Goal: Use online tool/utility: Utilize a website feature to perform a specific function

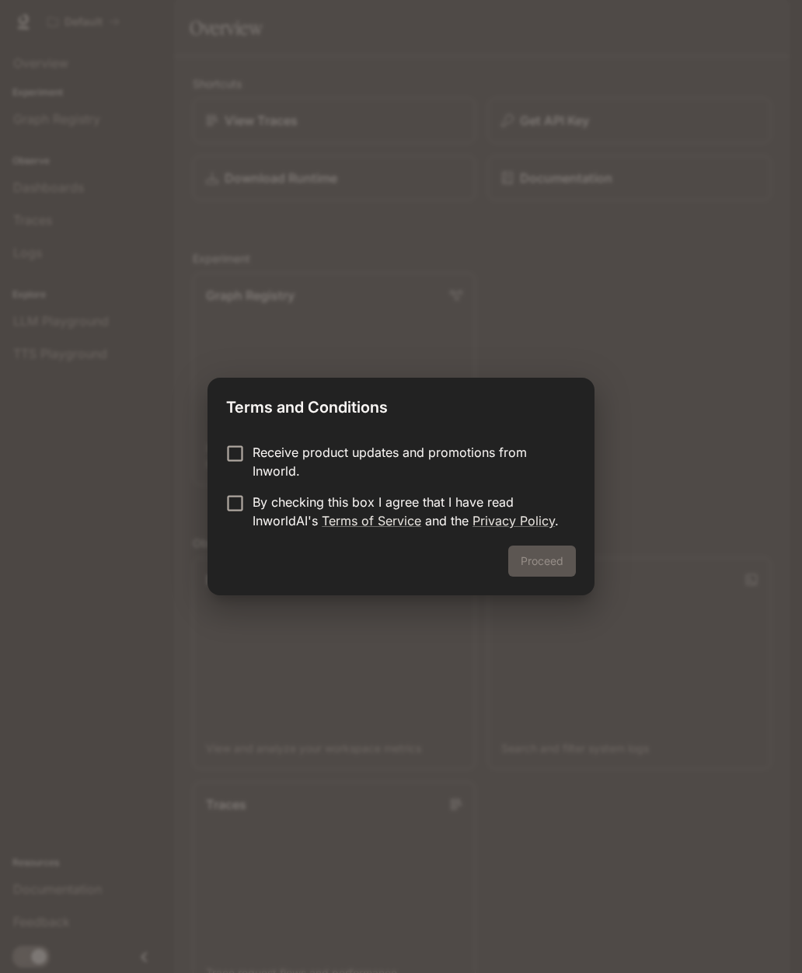
click at [431, 459] on p "Receive product updates and promotions from Inworld." at bounding box center [408, 461] width 311 height 37
click at [556, 562] on button "Proceed" at bounding box center [542, 561] width 68 height 31
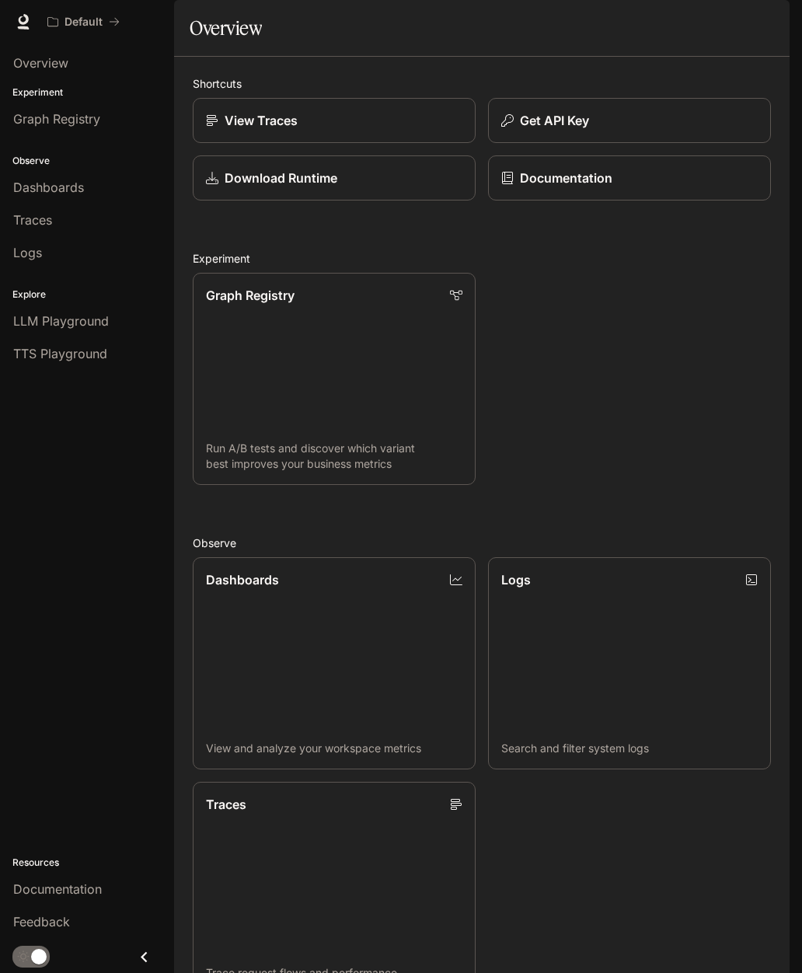
click at [58, 56] on span "Overview" at bounding box center [40, 63] width 55 height 19
click at [79, 68] on div "Overview" at bounding box center [87, 63] width 148 height 19
click at [75, 113] on span "Graph Registry" at bounding box center [56, 119] width 87 height 19
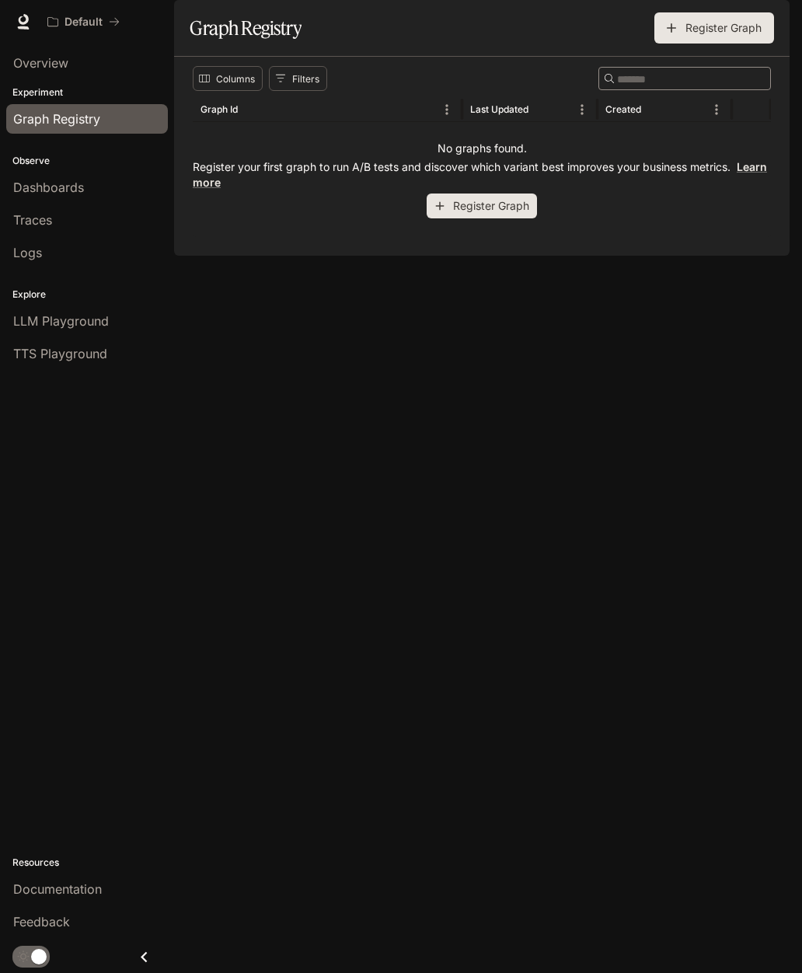
click at [106, 189] on div "Dashboards" at bounding box center [87, 187] width 148 height 19
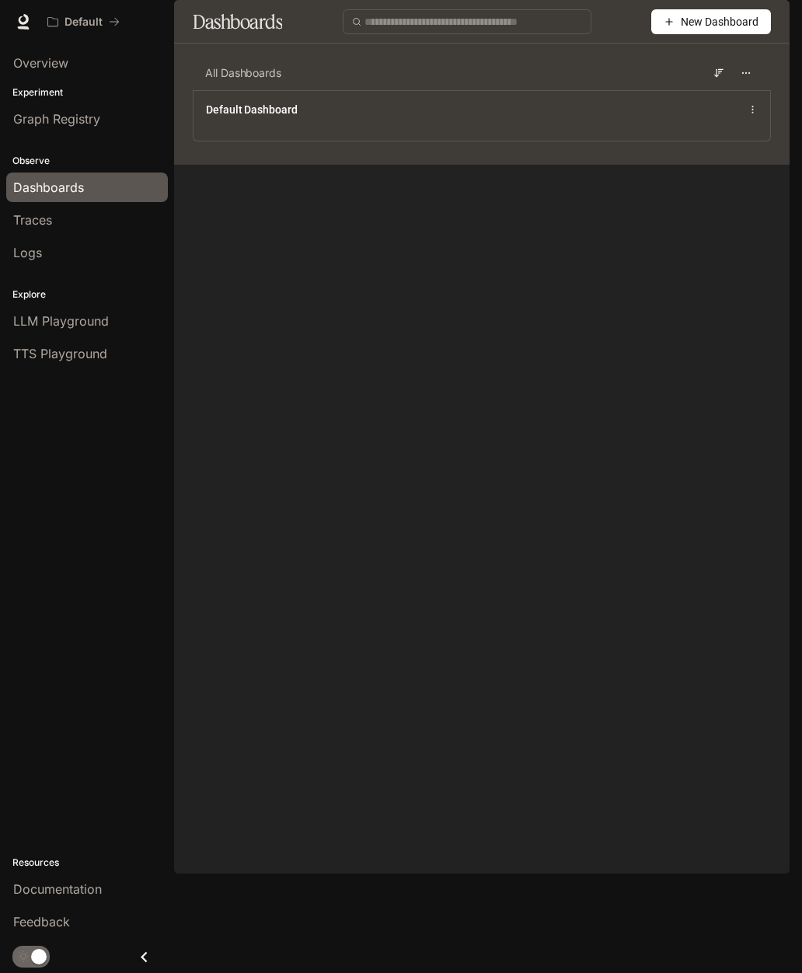
click at [103, 358] on span "TTS Playground" at bounding box center [60, 353] width 94 height 19
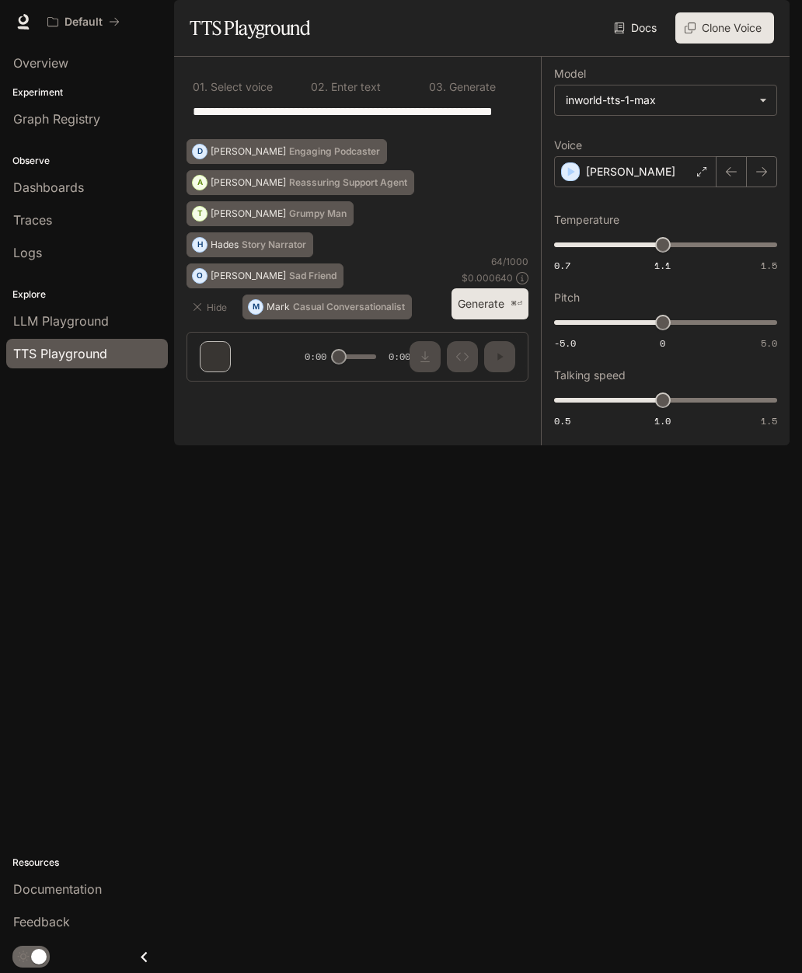
scroll to position [62, 0]
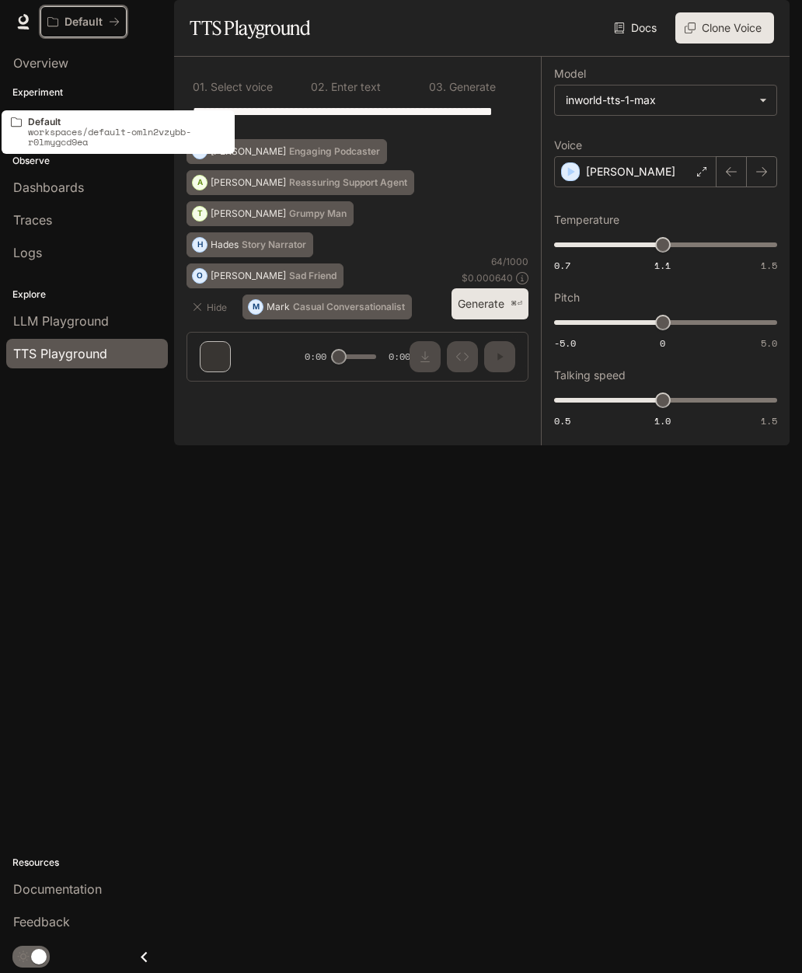
click at [110, 23] on icon "All workspaces" at bounding box center [114, 21] width 11 height 11
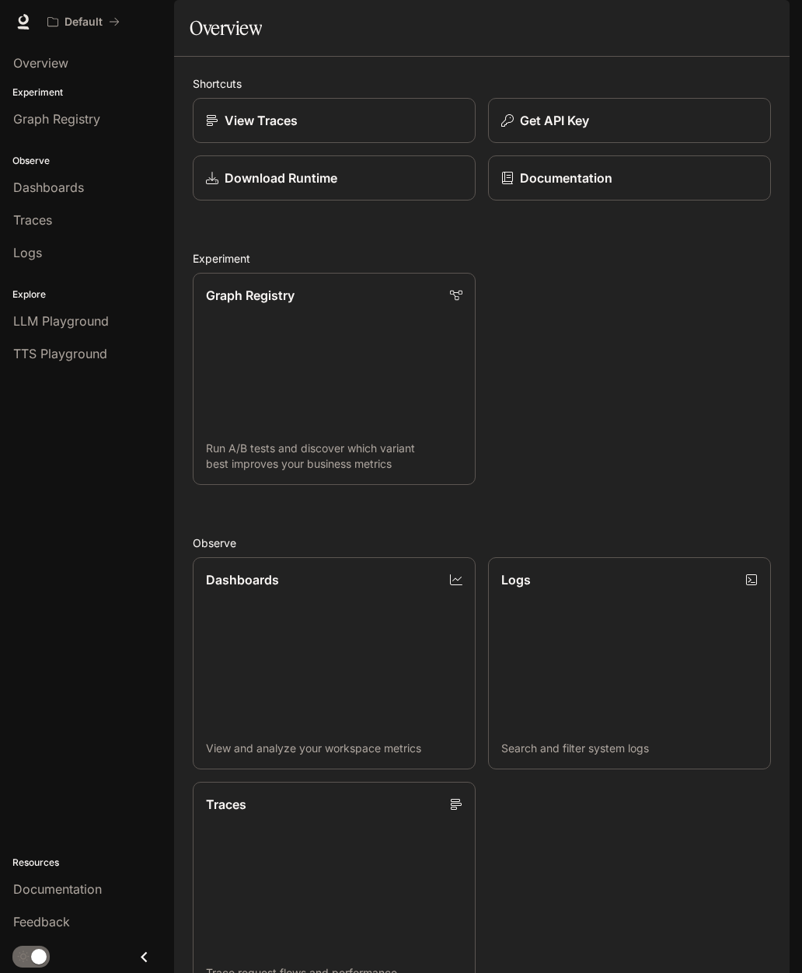
click at [87, 324] on span "LLM Playground" at bounding box center [61, 321] width 96 height 19
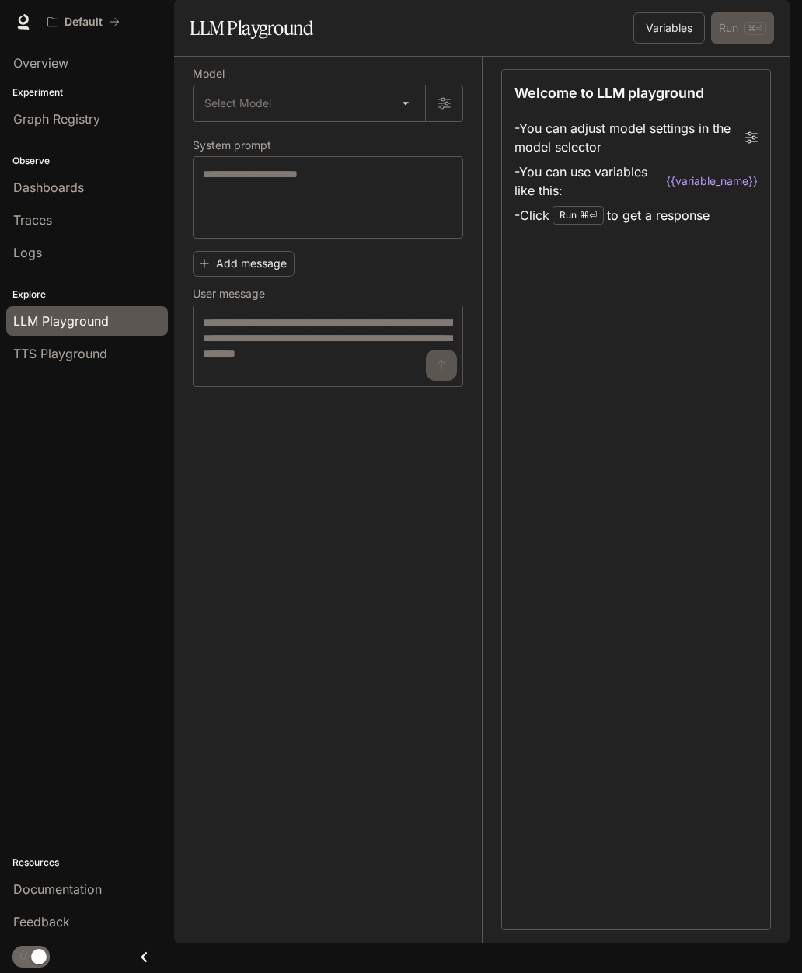
scroll to position [2, 0]
click at [284, 141] on body "Skip to main content Default Documentation Documentation Portal Overview Experi…" at bounding box center [401, 486] width 802 height 973
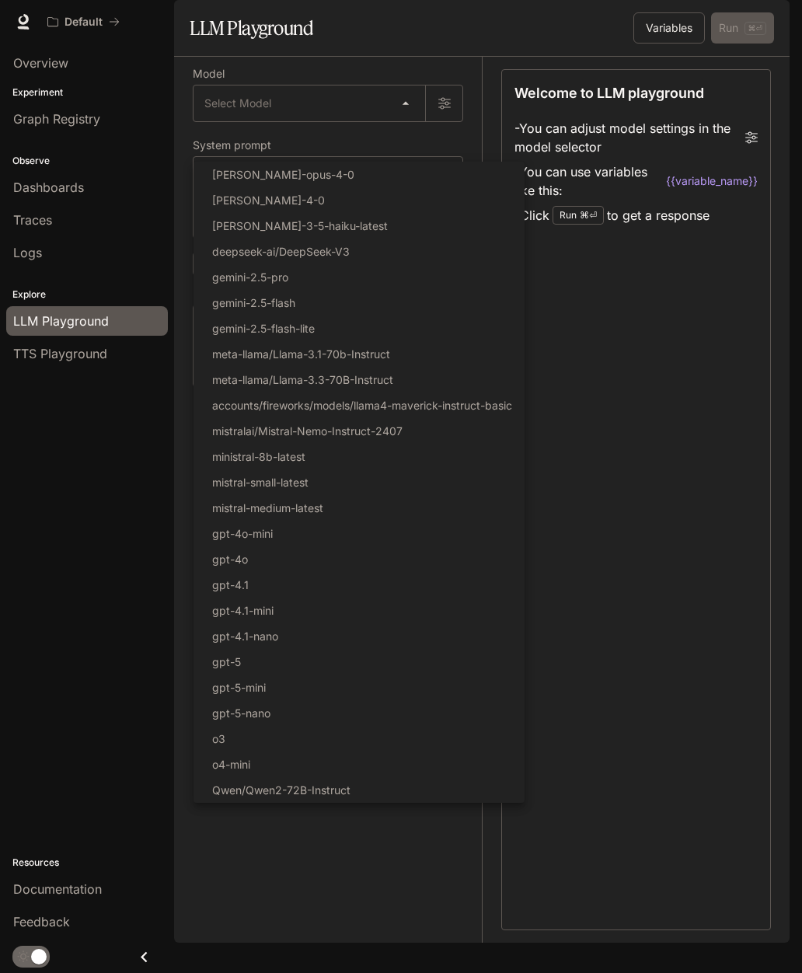
click at [269, 201] on p "[PERSON_NAME]-4-0" at bounding box center [268, 200] width 113 height 16
type input "**********"
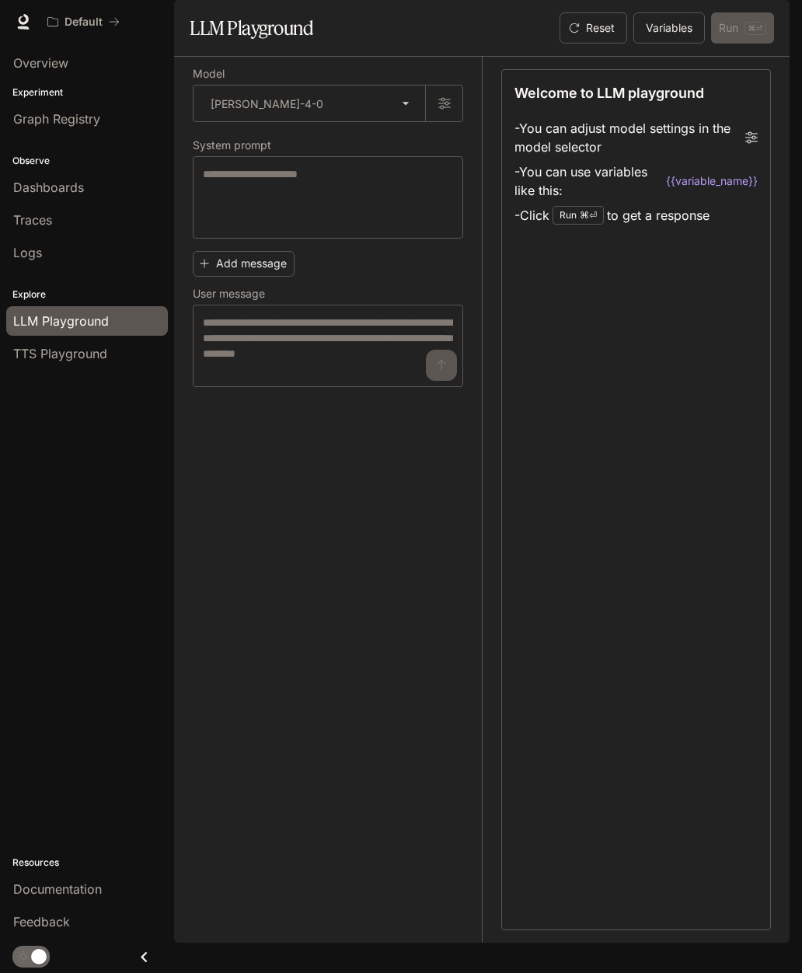
click at [127, 351] on div "TTS Playground" at bounding box center [87, 353] width 148 height 19
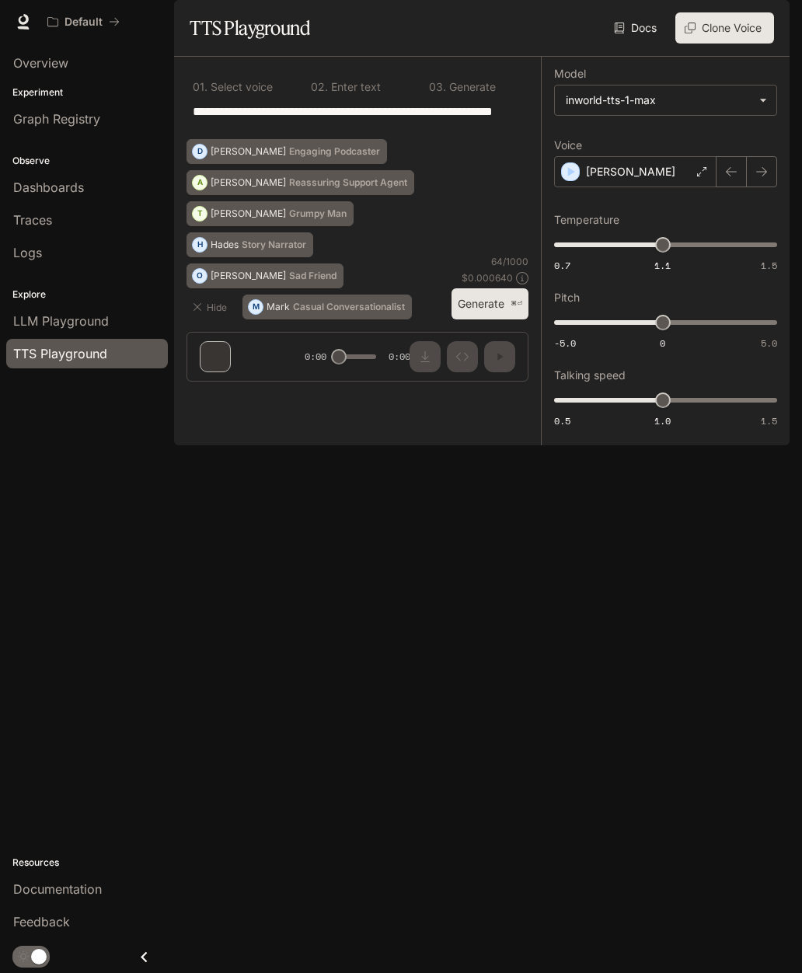
click at [686, 142] on body "**********" at bounding box center [401, 486] width 802 height 973
click at [676, 148] on div at bounding box center [401, 486] width 802 height 973
click at [757, 187] on button "button" at bounding box center [761, 171] width 31 height 31
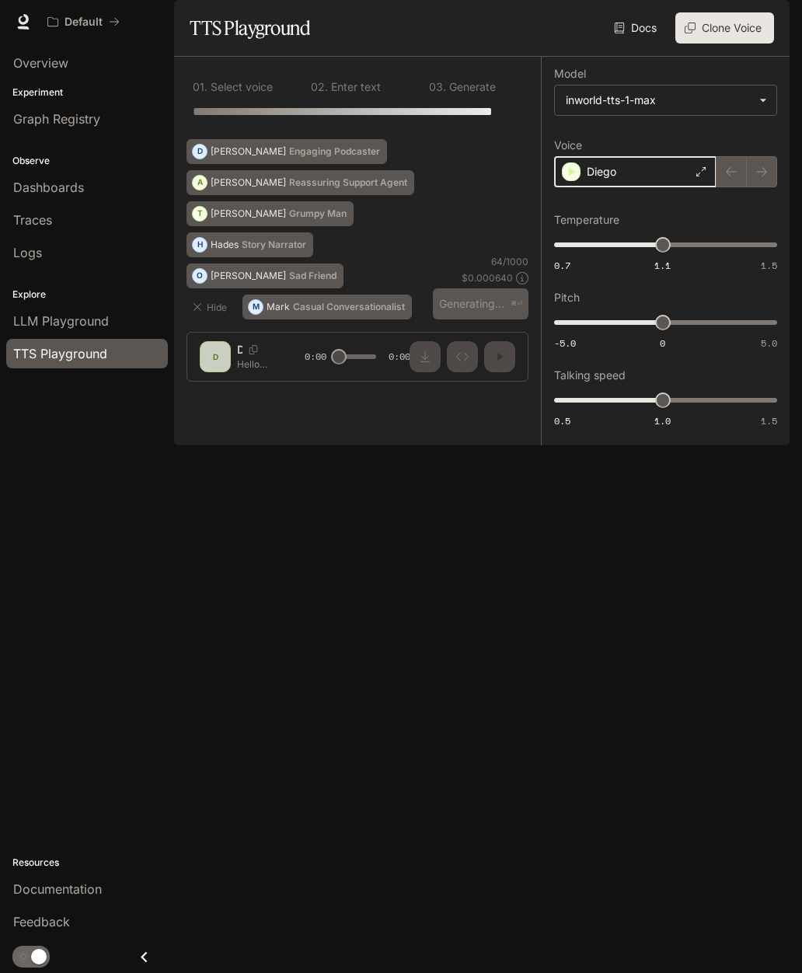
click at [571, 176] on icon "button" at bounding box center [572, 171] width 7 height 9
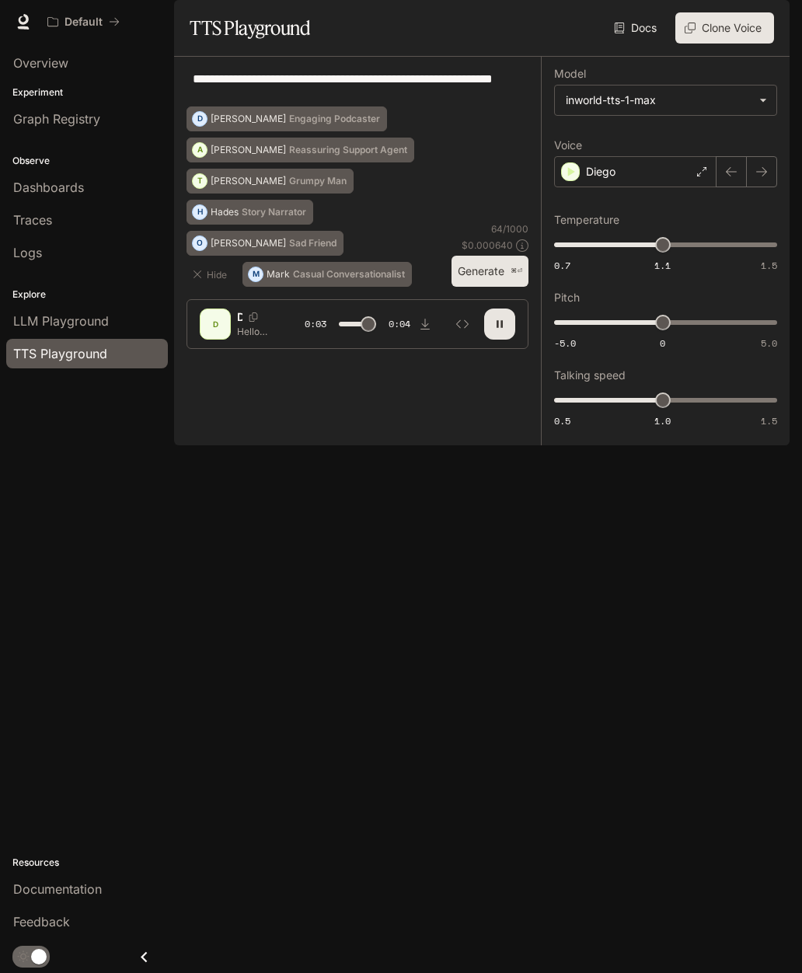
click at [762, 178] on icon "button" at bounding box center [761, 172] width 12 height 12
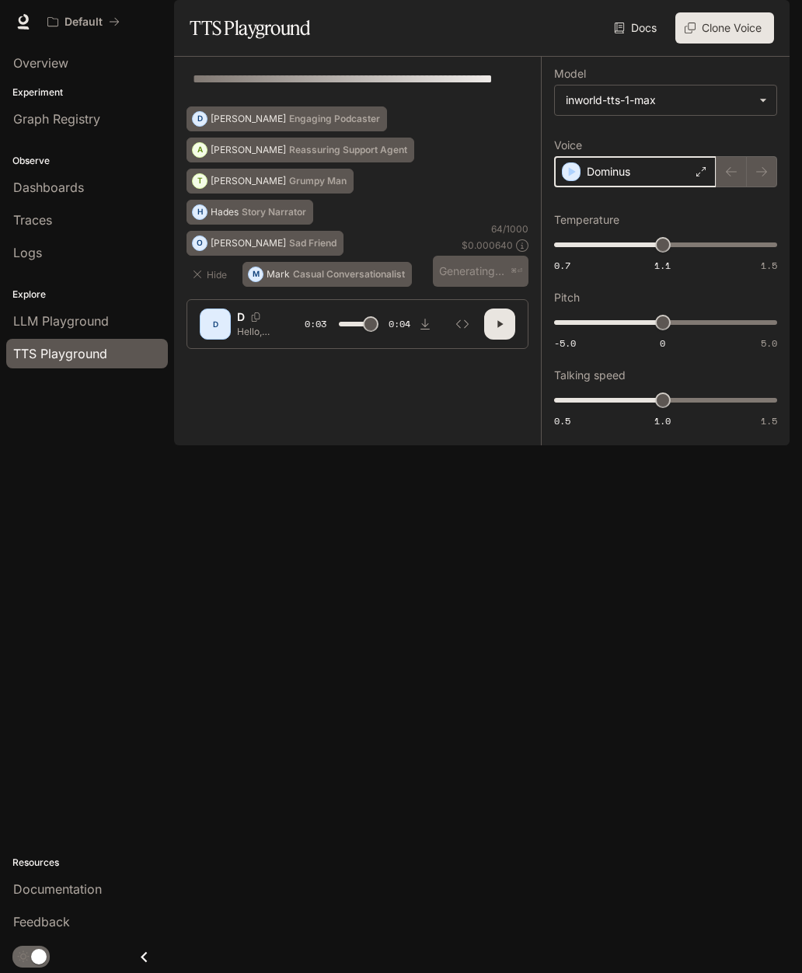
click at [577, 180] on icon "button" at bounding box center [572, 172] width 16 height 16
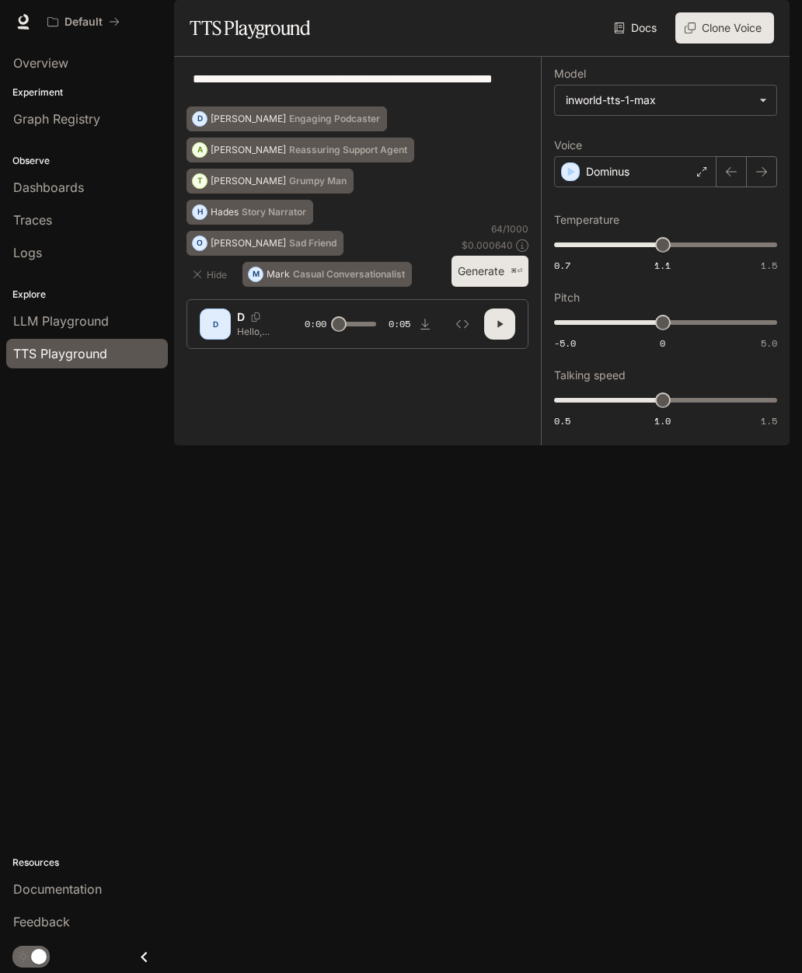
click at [760, 176] on icon "button" at bounding box center [761, 171] width 11 height 9
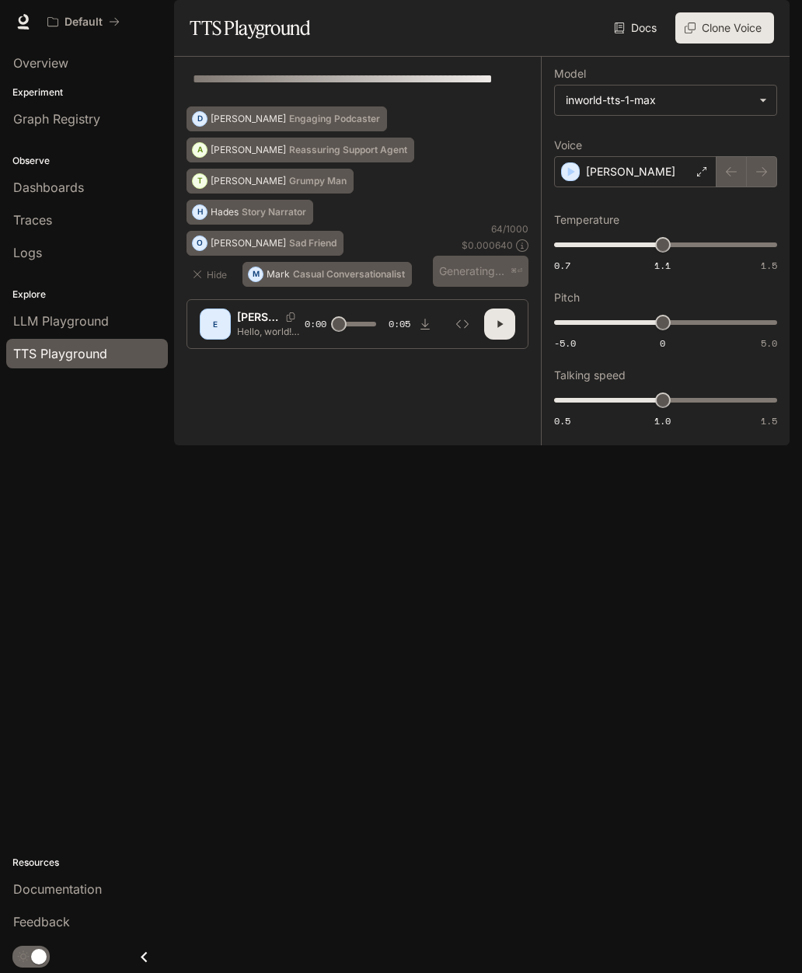
click at [769, 187] on div at bounding box center [747, 171] width 61 height 31
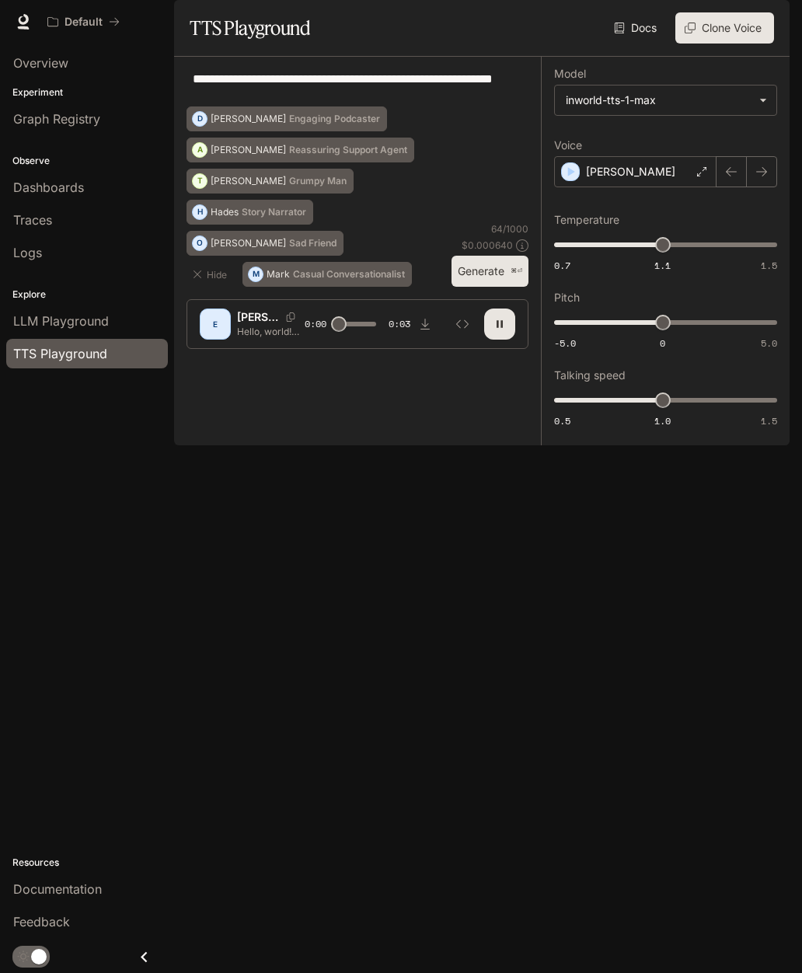
click at [762, 187] on button "button" at bounding box center [761, 171] width 31 height 31
click at [762, 178] on icon "button" at bounding box center [761, 172] width 12 height 12
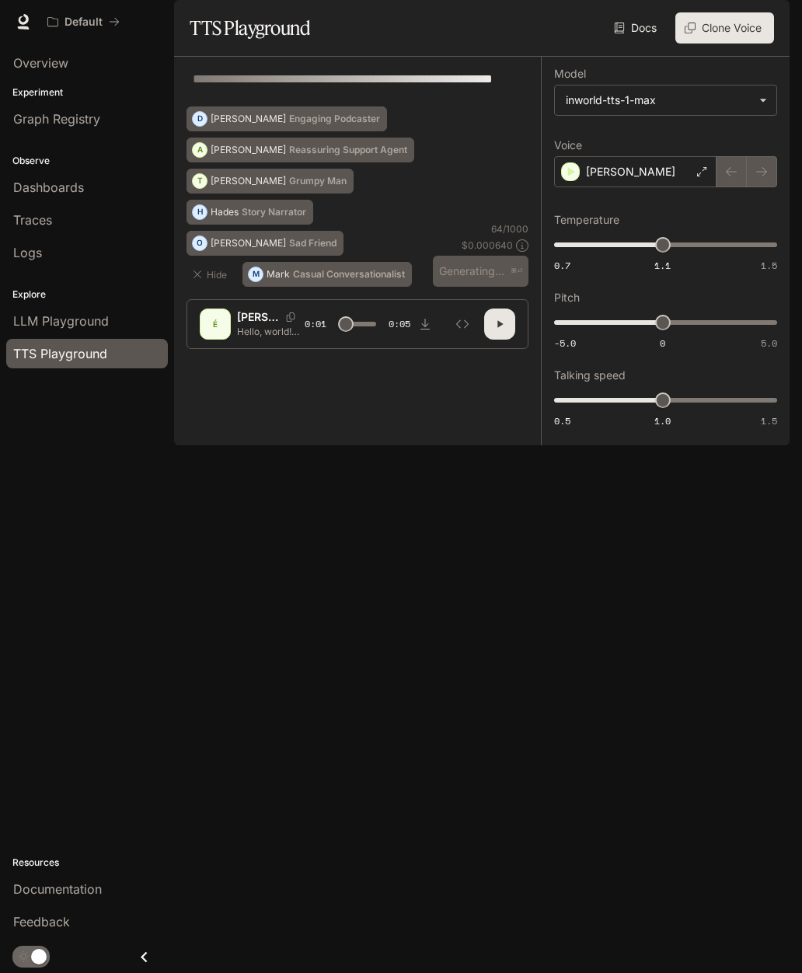
type input "*"
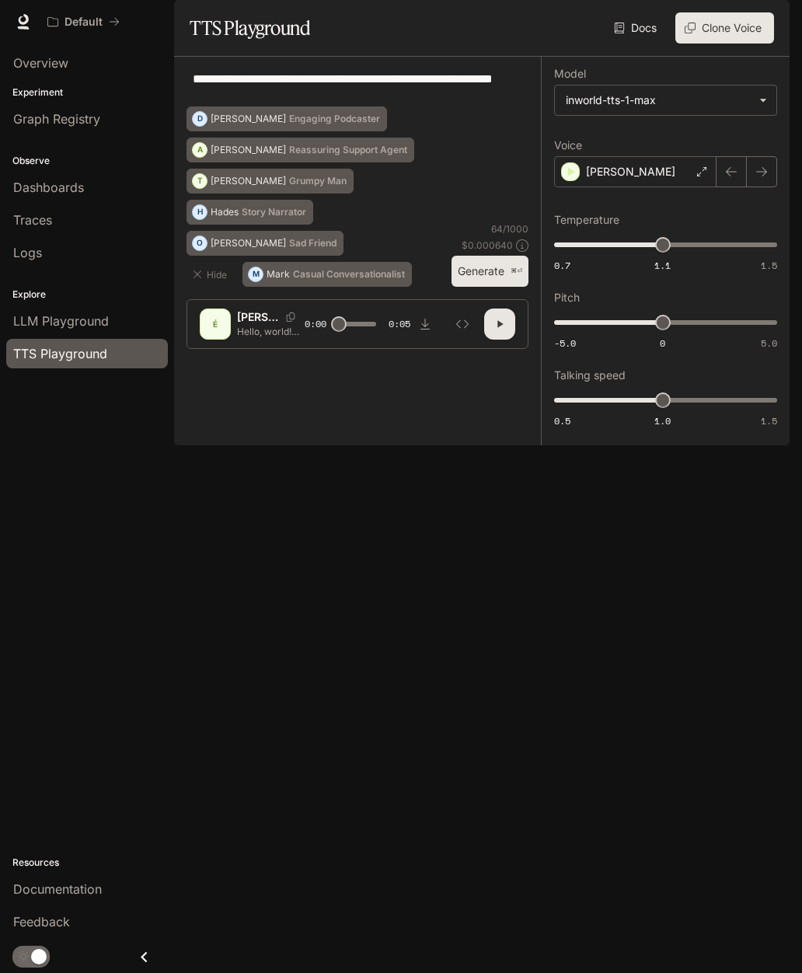
click at [617, 180] on p "[PERSON_NAME]" at bounding box center [630, 172] width 89 height 16
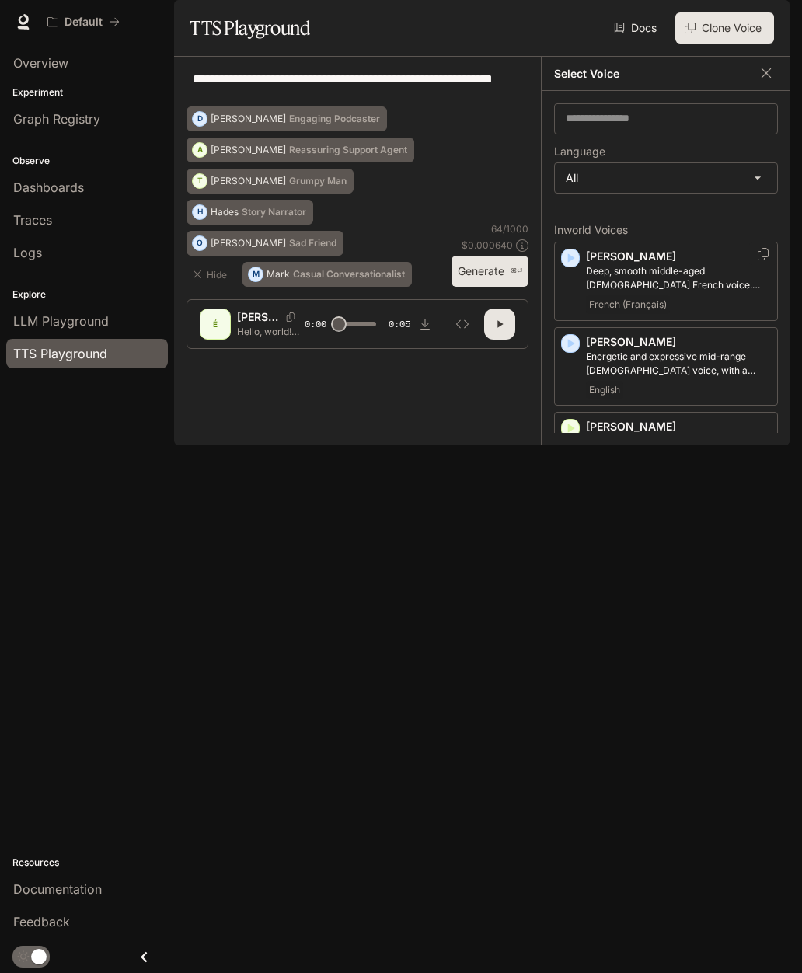
click at [573, 266] on icon "button" at bounding box center [571, 258] width 16 height 16
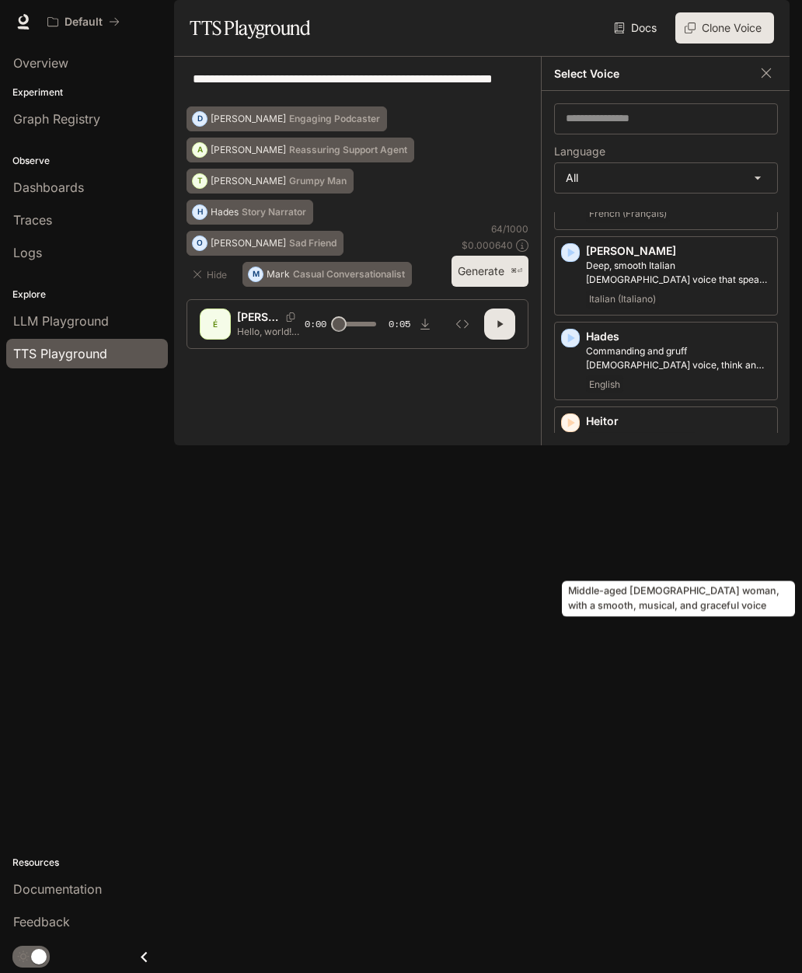
scroll to position [1119, 0]
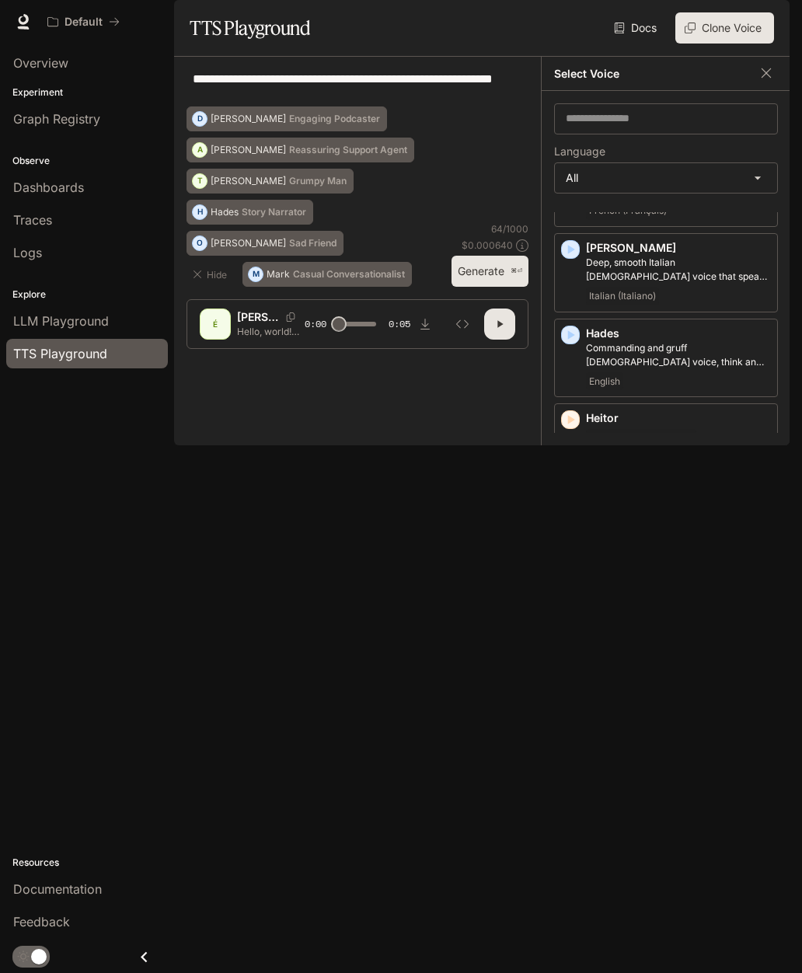
click at [576, 470] on icon "button" at bounding box center [571, 477] width 16 height 16
click at [635, 557] on p "Hyunwoo" at bounding box center [678, 561] width 185 height 16
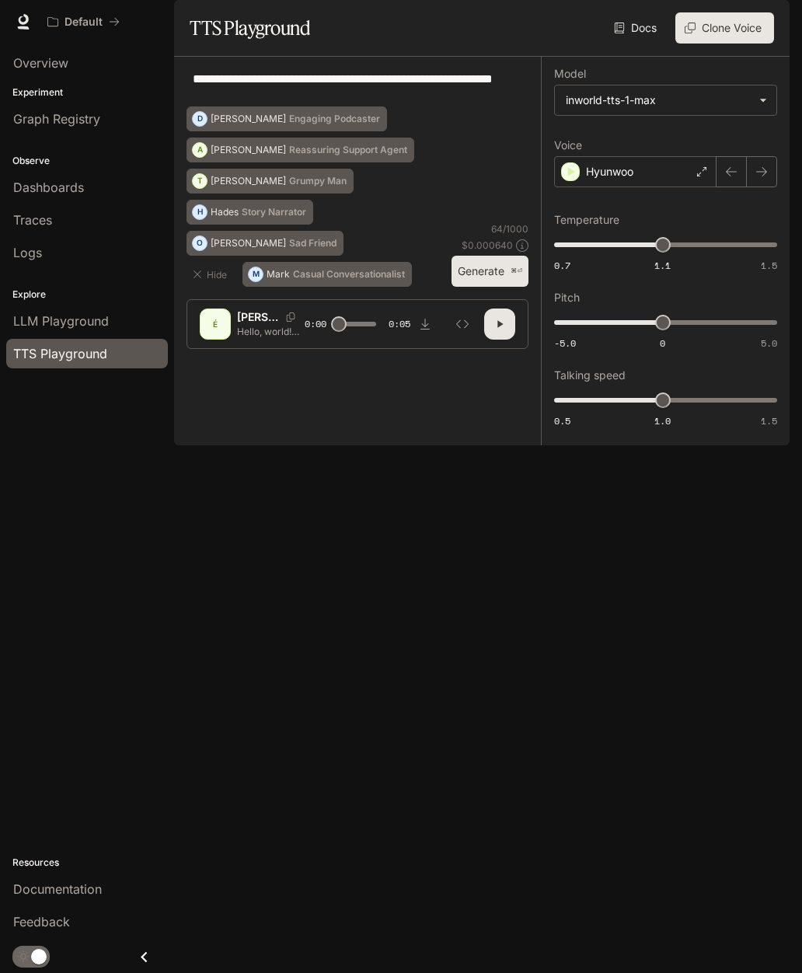
click at [613, 187] on div "Hyunwoo" at bounding box center [635, 171] width 162 height 31
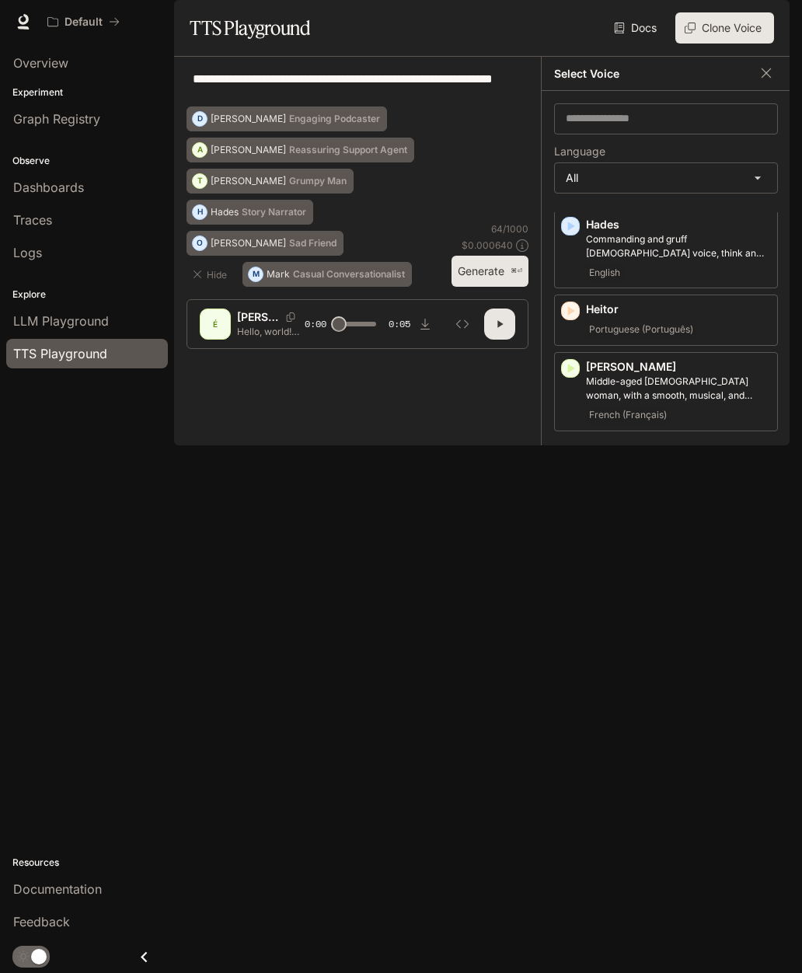
scroll to position [1209, 0]
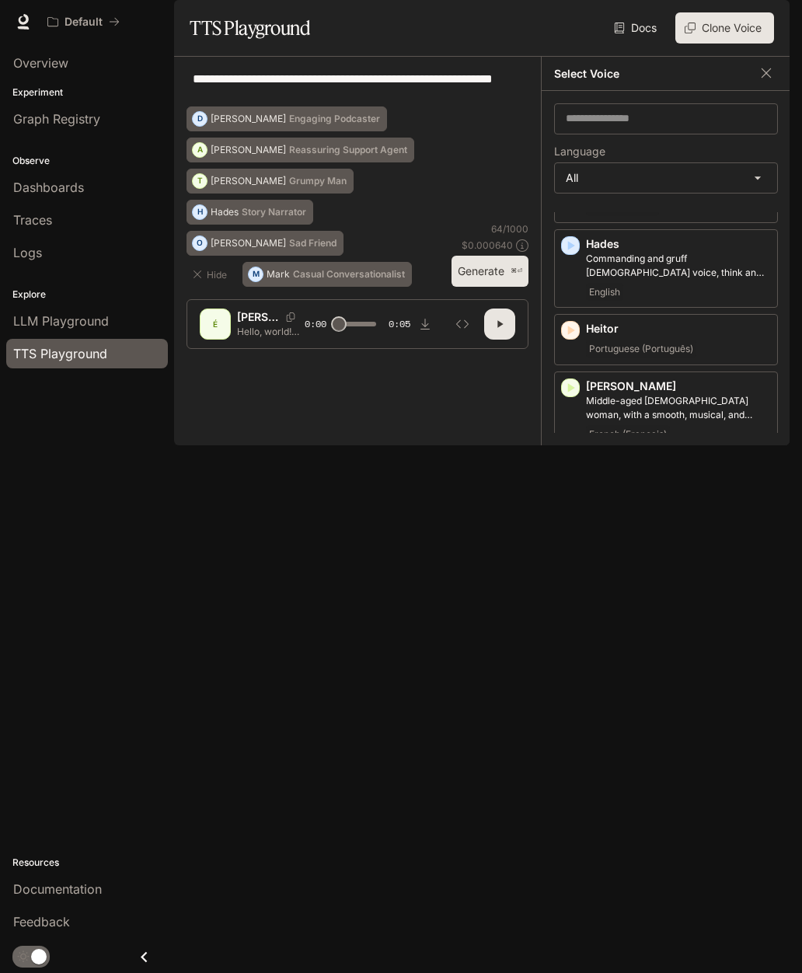
click at [571, 469] on icon "button" at bounding box center [571, 473] width 7 height 9
click at [672, 464] on p "Hyunwoo" at bounding box center [678, 472] width 185 height 16
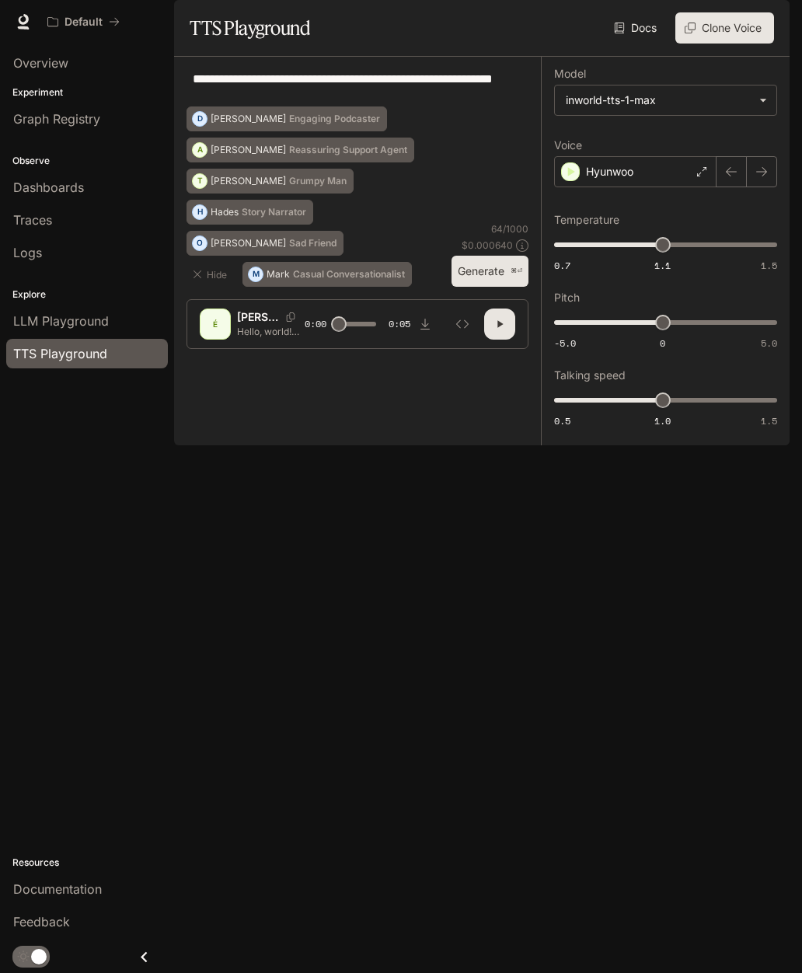
click at [633, 180] on p "Hyunwoo" at bounding box center [609, 172] width 47 height 16
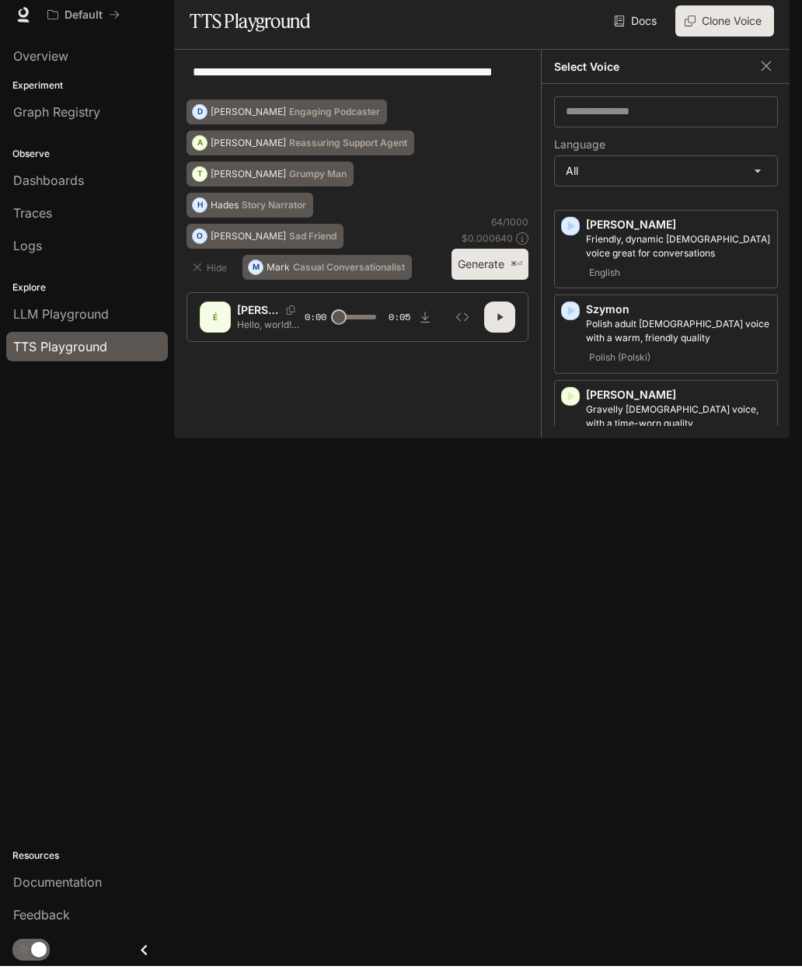
scroll to position [3414, 0]
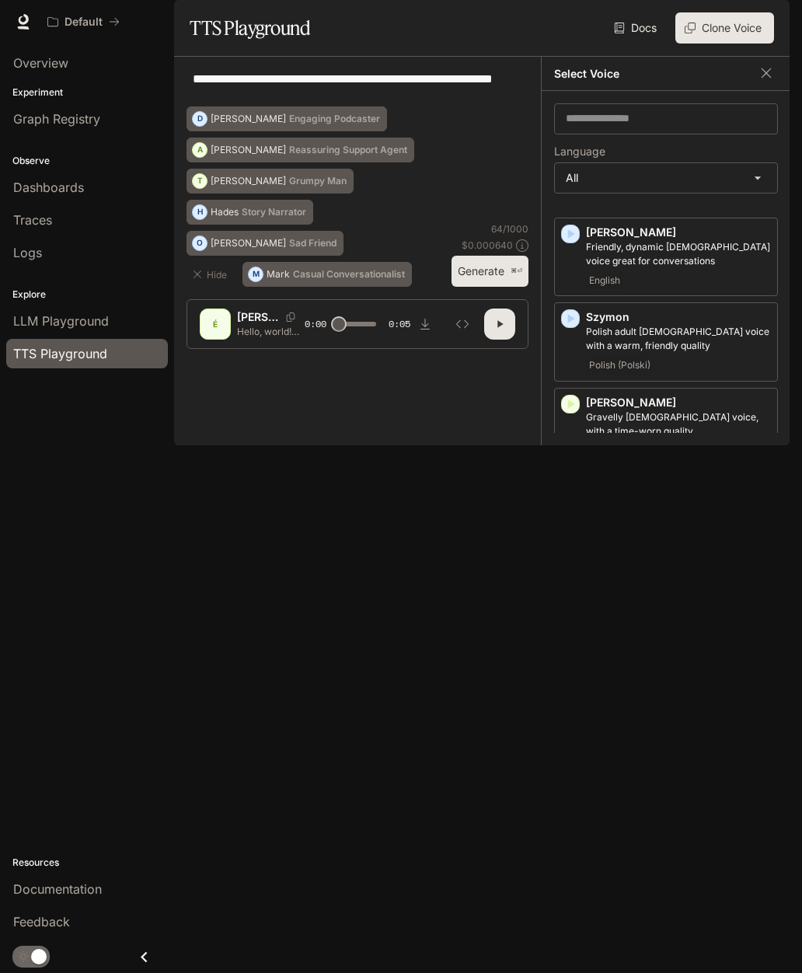
click at [571, 571] on icon "button" at bounding box center [571, 575] width 7 height 9
click at [766, 565] on icon "Copy Voice ID" at bounding box center [763, 571] width 16 height 12
click at [674, 222] on body "**********" at bounding box center [401, 486] width 802 height 973
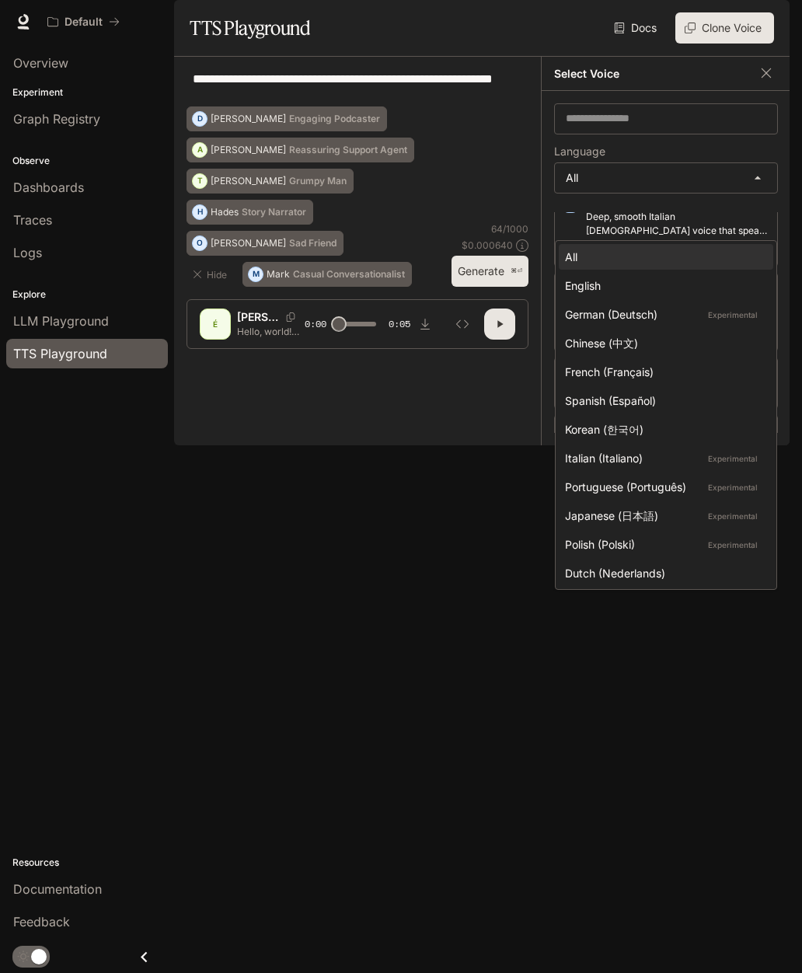
click at [661, 283] on div "English" at bounding box center [663, 285] width 196 height 16
type input "*****"
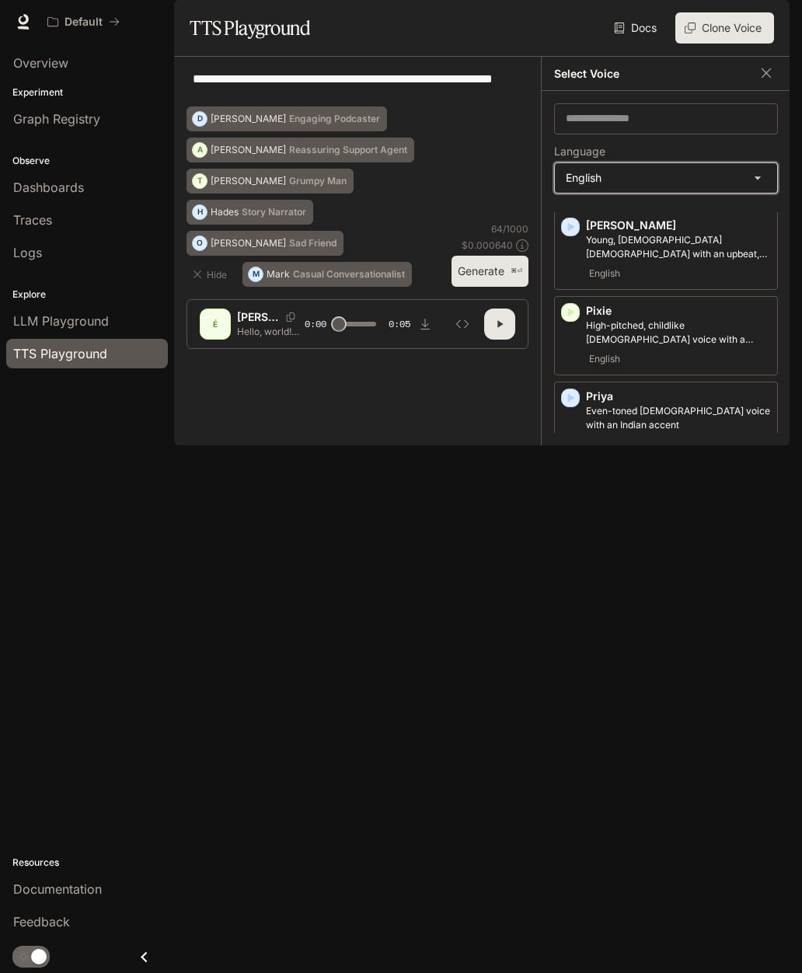
scroll to position [970, 0]
click at [578, 319] on div "button" at bounding box center [570, 313] width 17 height 17
click at [765, 316] on icon "Copy Voice ID" at bounding box center [763, 309] width 16 height 12
click at [574, 319] on icon "button" at bounding box center [571, 313] width 16 height 16
click at [572, 399] on icon "button" at bounding box center [571, 399] width 16 height 16
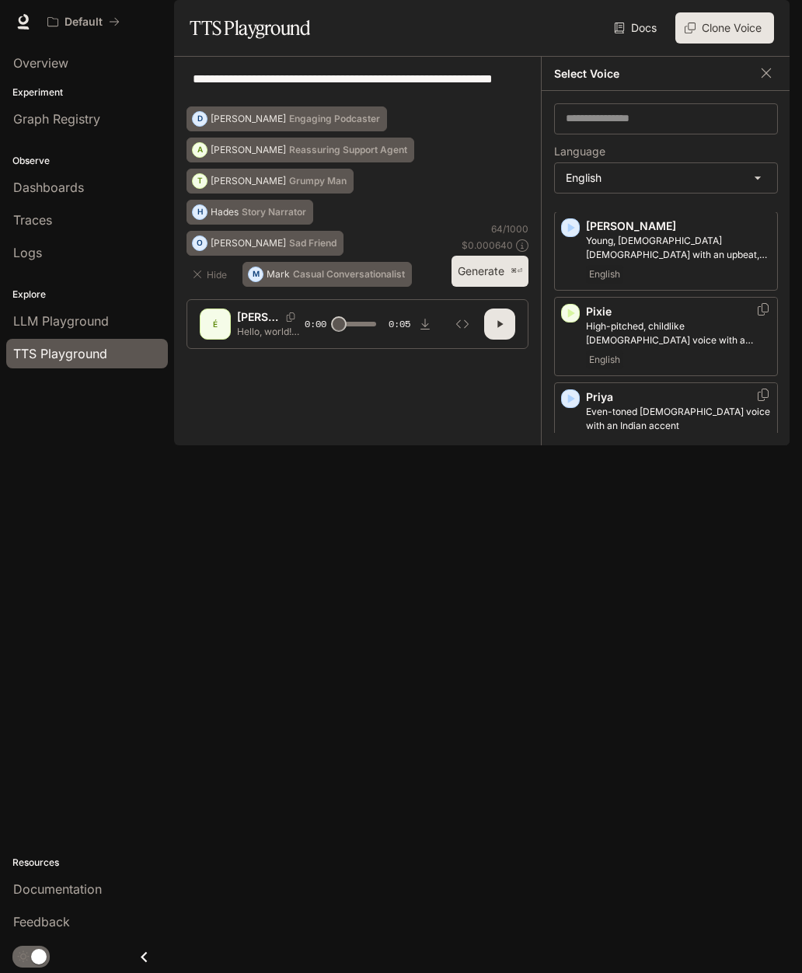
click at [572, 573] on icon "button" at bounding box center [571, 569] width 16 height 16
click at [679, 596] on p "Fast-talking young adult woman, with a questioning and curious tone" at bounding box center [678, 589] width 185 height 28
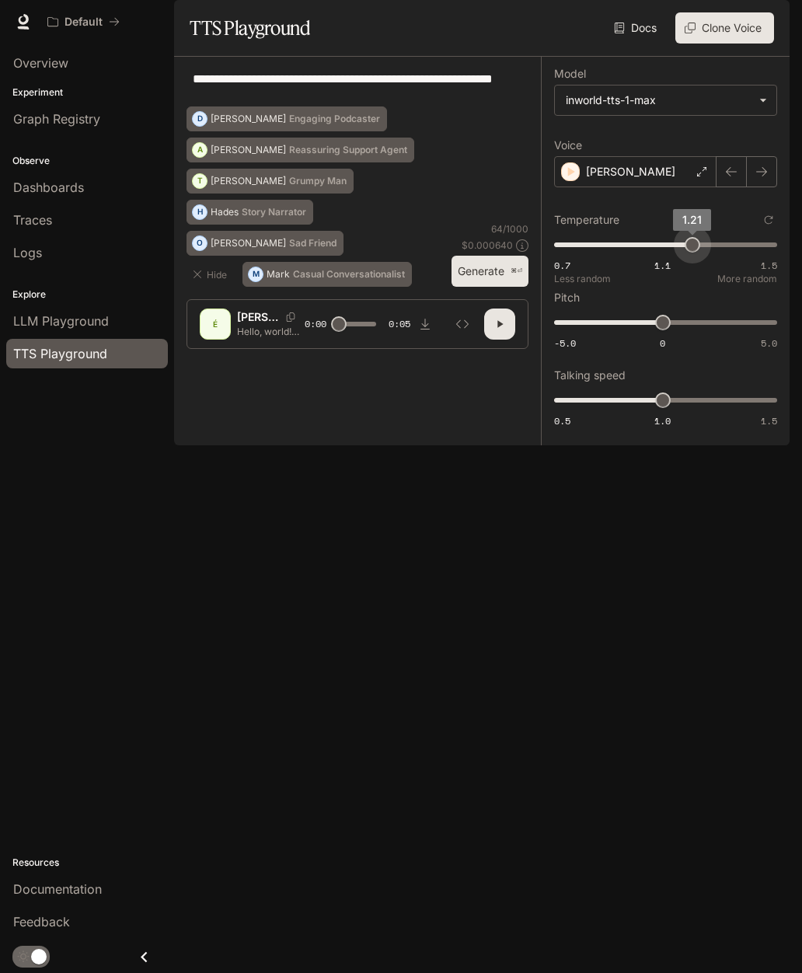
type input "***"
click at [762, 445] on div "**********" at bounding box center [665, 251] width 249 height 389
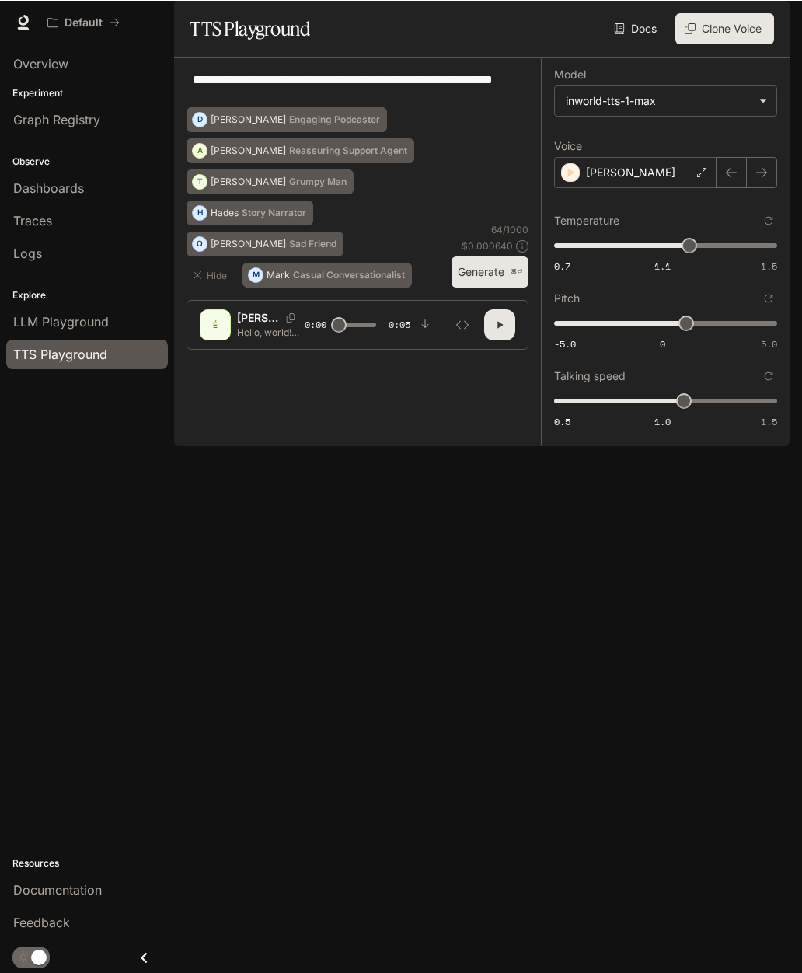
scroll to position [62, 0]
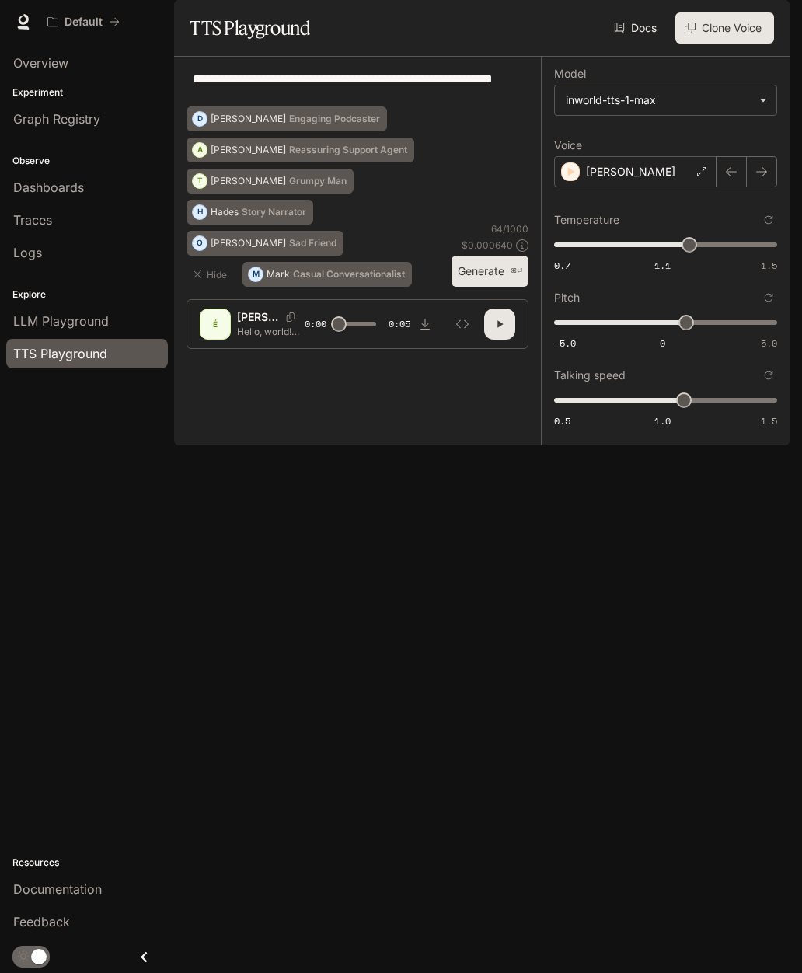
click at [524, 252] on icon at bounding box center [522, 245] width 12 height 12
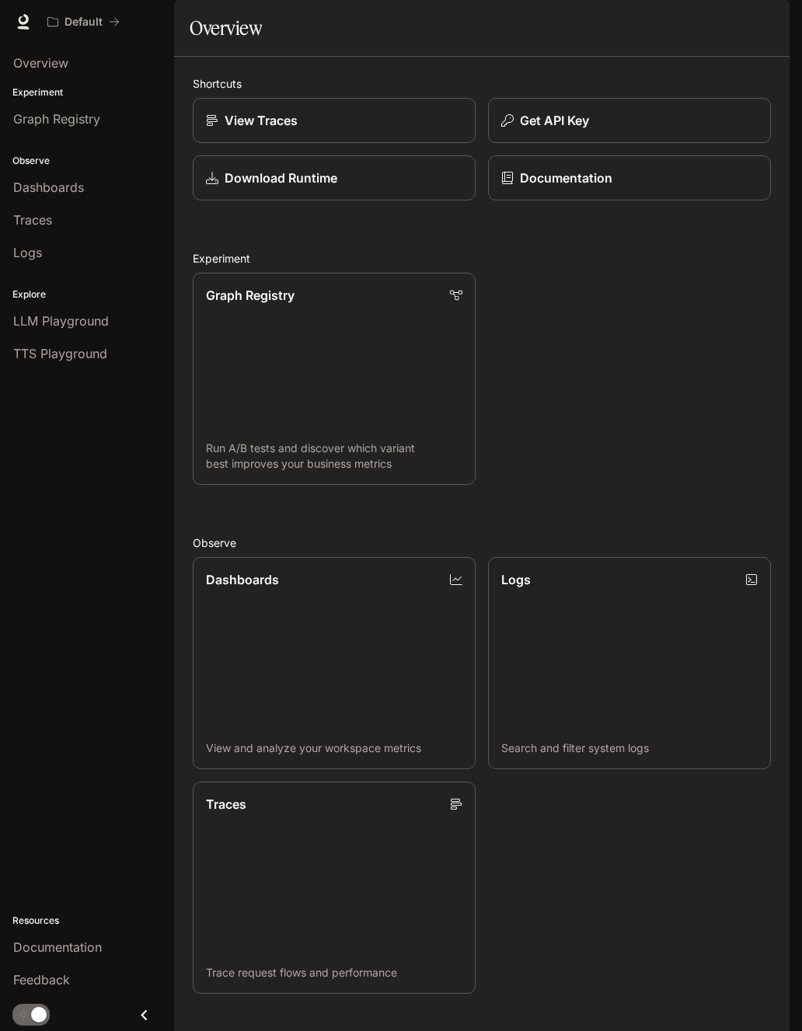
click at [17, 16] on icon at bounding box center [24, 22] width 16 height 16
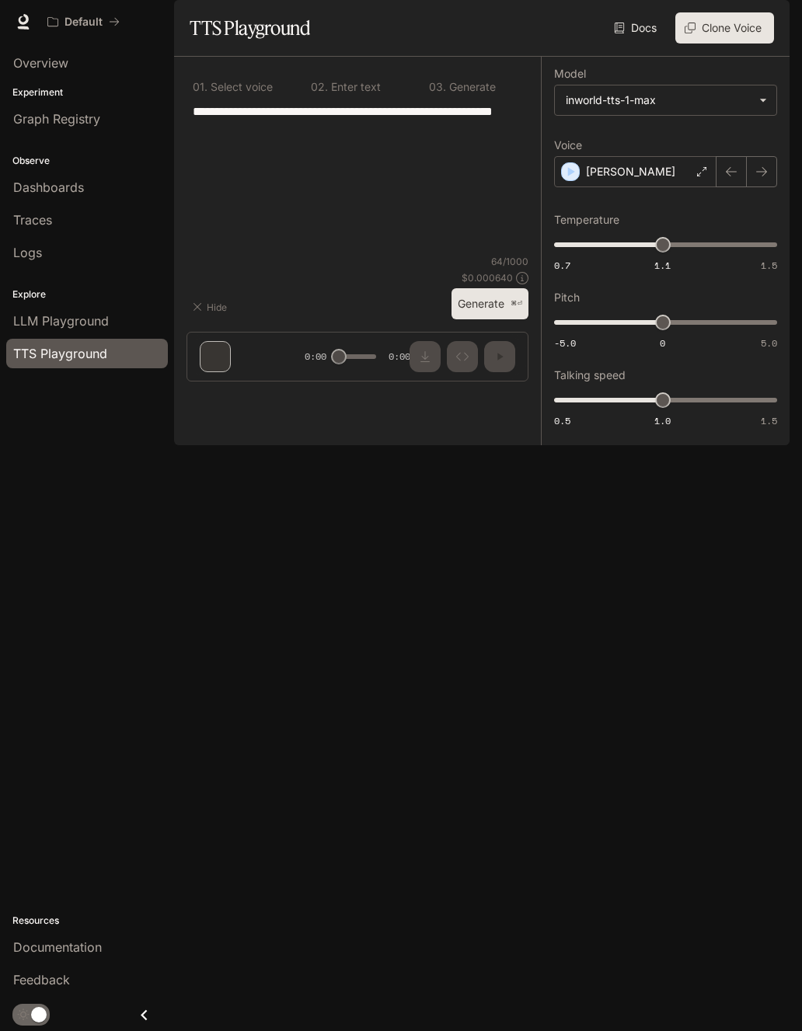
type input "***"
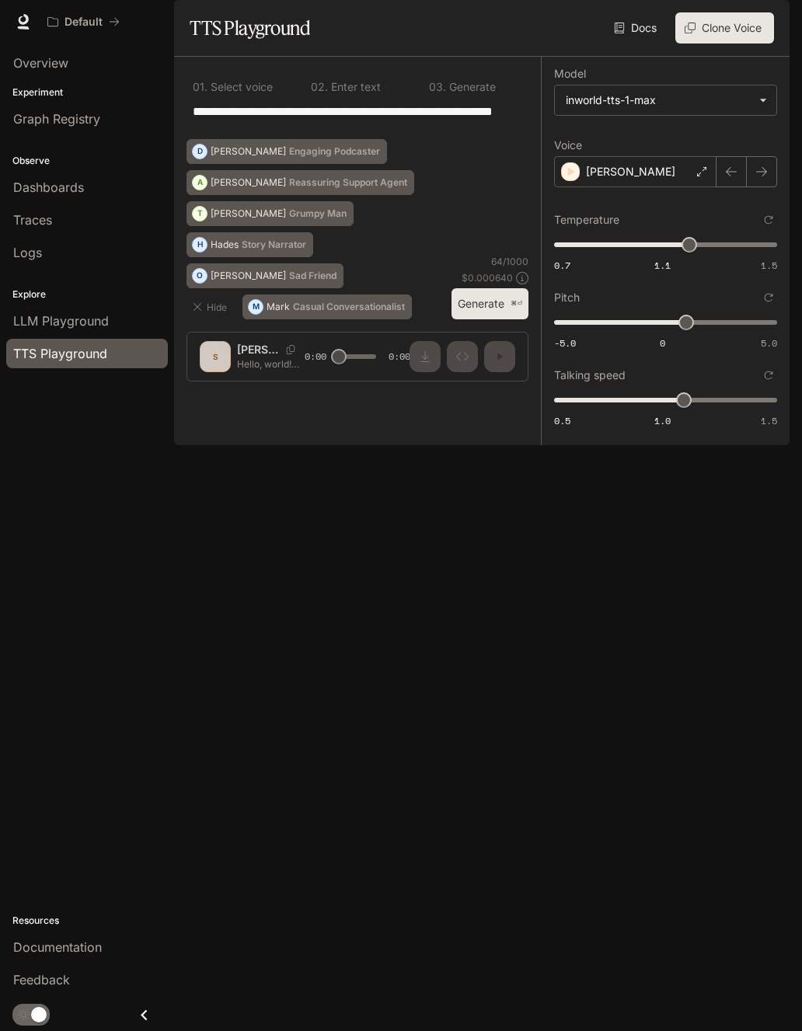
click at [578, 187] on div "[PERSON_NAME]" at bounding box center [635, 171] width 162 height 31
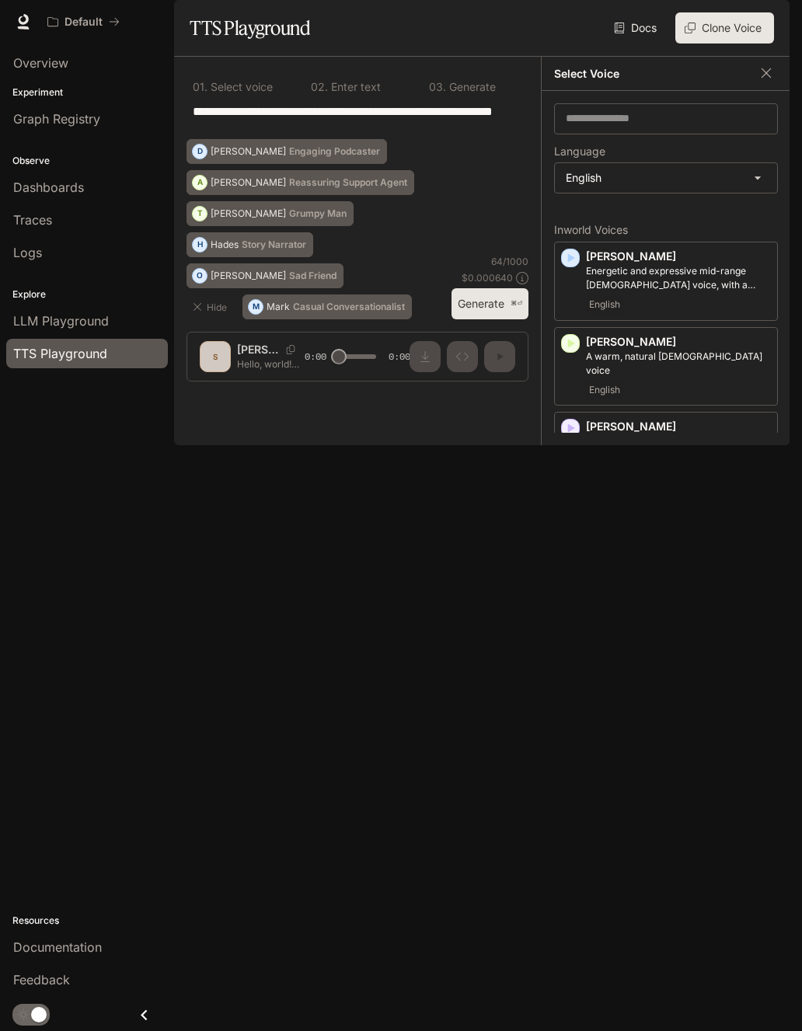
click at [775, 85] on button "button" at bounding box center [766, 72] width 23 height 23
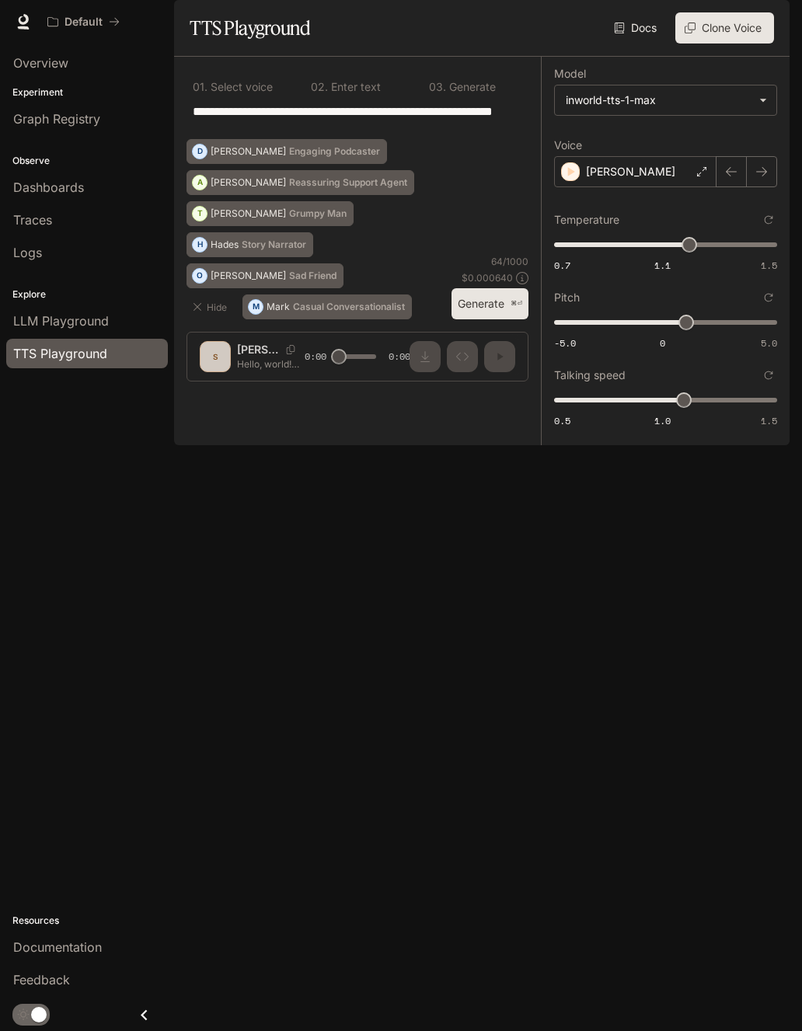
click at [414, 139] on div "**********" at bounding box center [358, 120] width 342 height 37
click at [465, 138] on textarea "**********" at bounding box center [358, 121] width 330 height 36
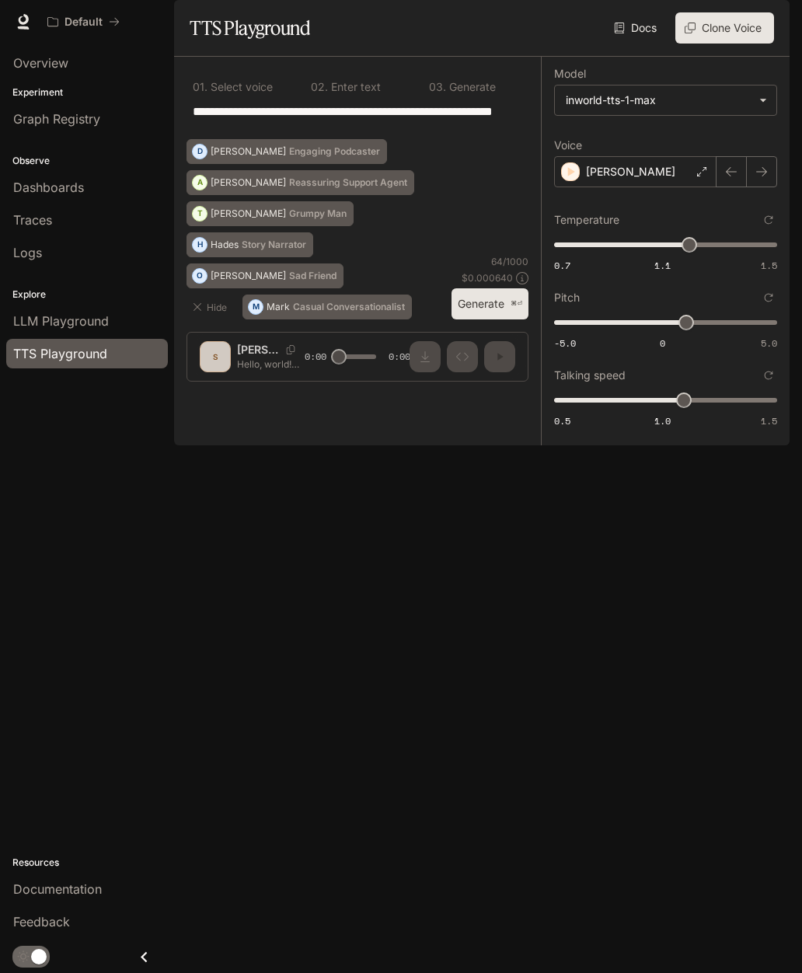
scroll to position [50, 0]
click at [197, 138] on textarea "**********" at bounding box center [358, 121] width 330 height 36
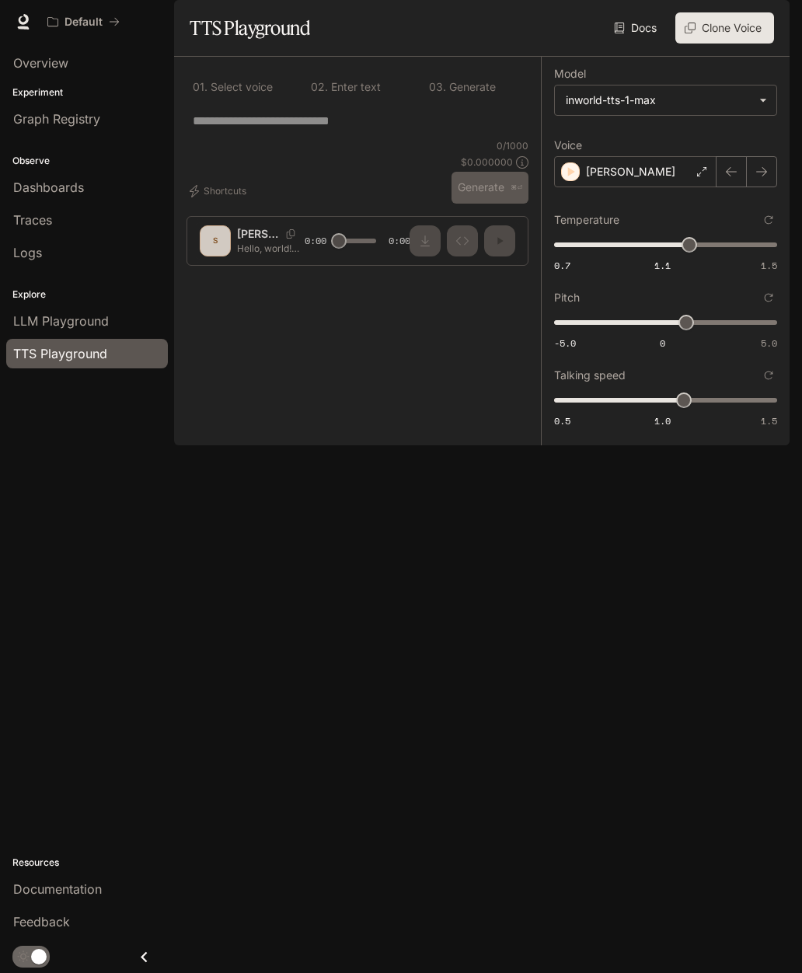
click at [197, 130] on textarea at bounding box center [358, 121] width 330 height 18
click at [213, 130] on textarea at bounding box center [358, 121] width 330 height 18
click at [571, 176] on icon "button" at bounding box center [572, 171] width 7 height 9
click at [693, 262] on span "0.7 1.1 1.5 1.32" at bounding box center [662, 245] width 217 height 34
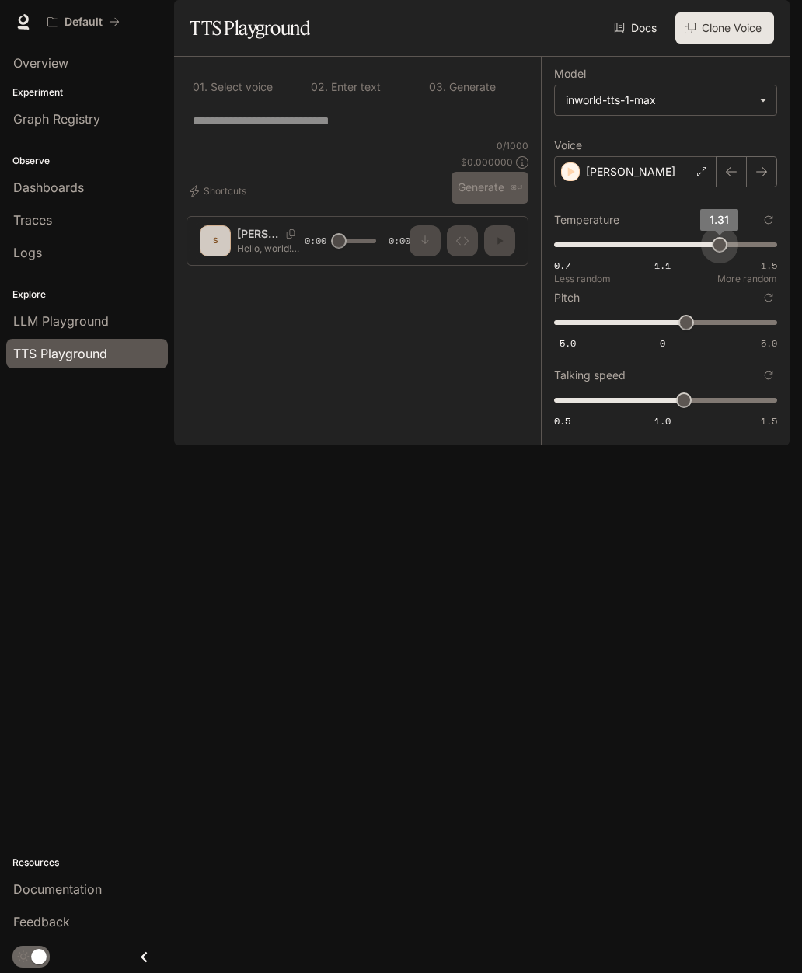
click at [698, 262] on span "0.7 1.1 1.5 1.31" at bounding box center [662, 245] width 217 height 34
click at [699, 262] on span "0.7 1.1 1.5 1.32" at bounding box center [662, 245] width 217 height 34
click at [709, 253] on span "1.3" at bounding box center [717, 245] width 16 height 16
click at [704, 253] on span "1.24" at bounding box center [701, 245] width 16 height 16
click at [704, 253] on span "1.25" at bounding box center [704, 245] width 16 height 16
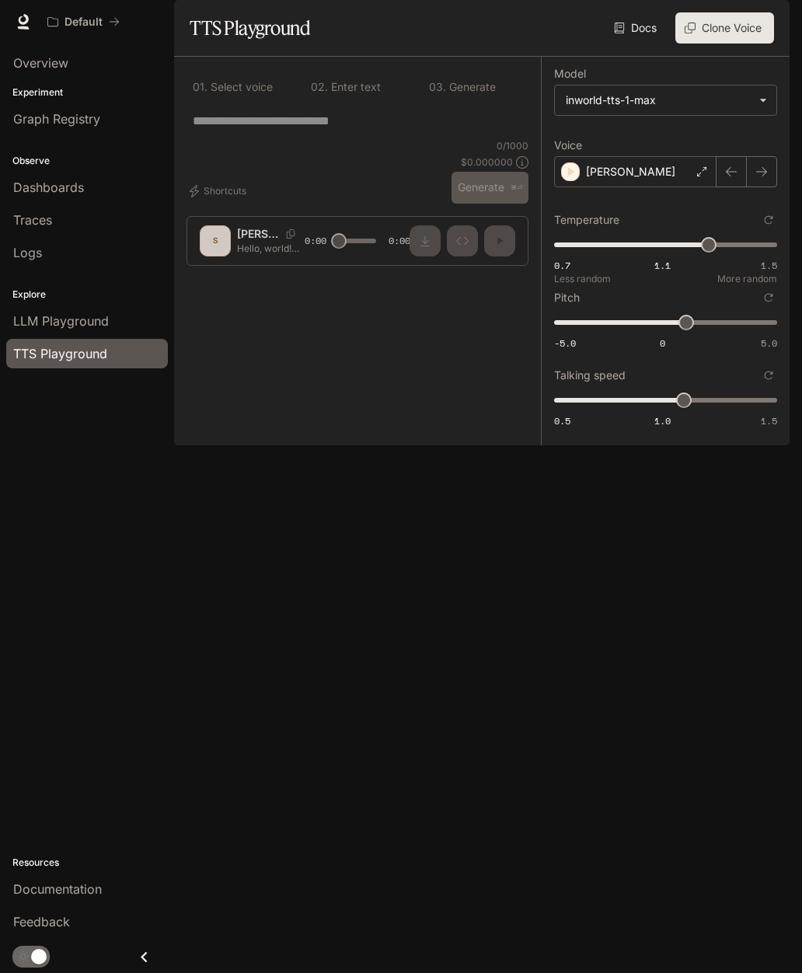
click at [711, 253] on span "1.27" at bounding box center [709, 245] width 16 height 16
click at [693, 253] on span "1.2" at bounding box center [690, 245] width 16 height 16
click at [700, 253] on span "1.21" at bounding box center [693, 245] width 16 height 16
type input "****"
click at [578, 180] on icon "button" at bounding box center [572, 172] width 16 height 16
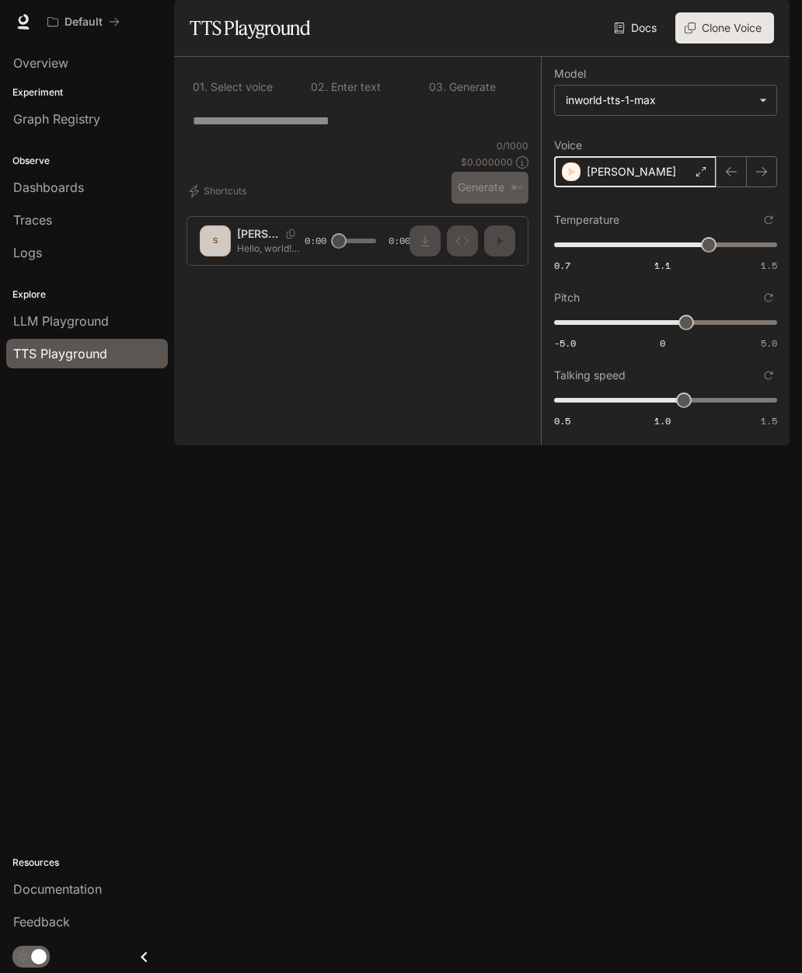
click at [570, 176] on icon "button" at bounding box center [572, 171] width 7 height 9
click at [239, 204] on button "Shortcuts" at bounding box center [220, 191] width 66 height 25
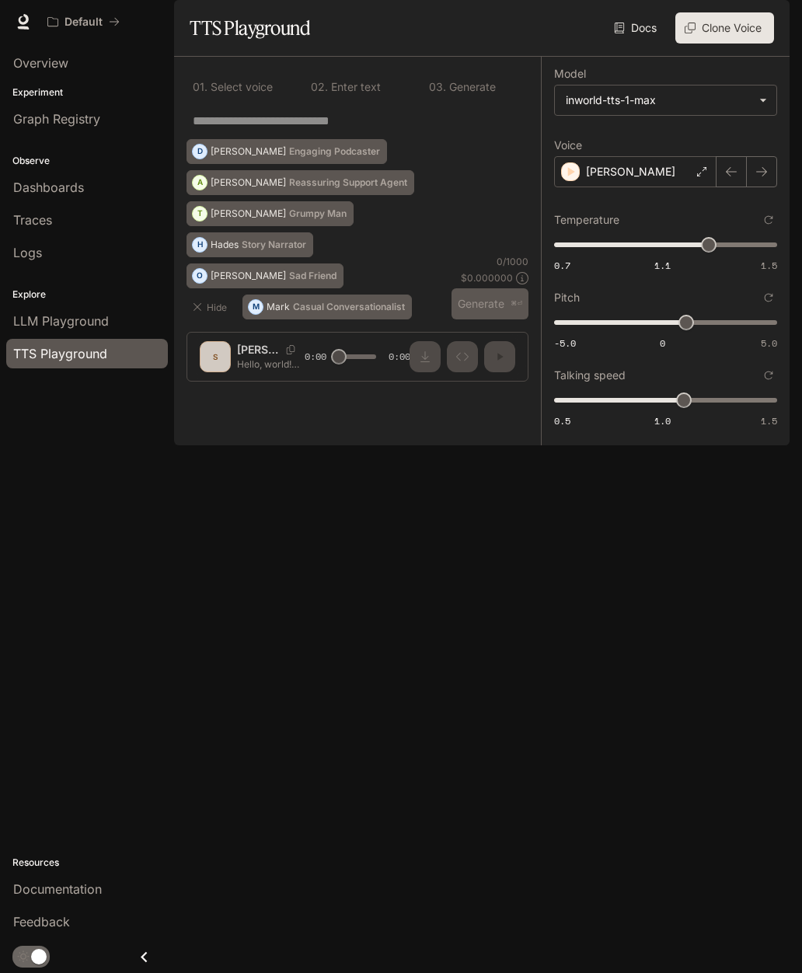
click at [227, 319] on button "Hide" at bounding box center [212, 307] width 50 height 25
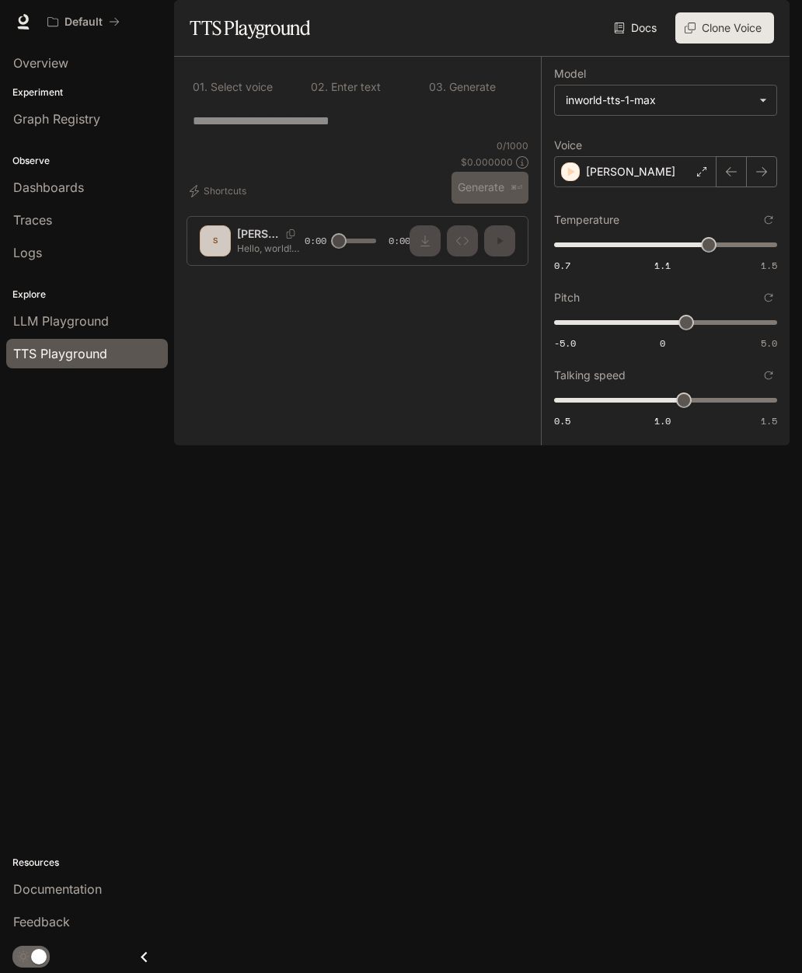
click at [470, 139] on div "* ​" at bounding box center [358, 120] width 342 height 37
click at [484, 130] on textarea at bounding box center [358, 121] width 330 height 18
click at [759, 44] on button "Clone Voice" at bounding box center [724, 27] width 99 height 31
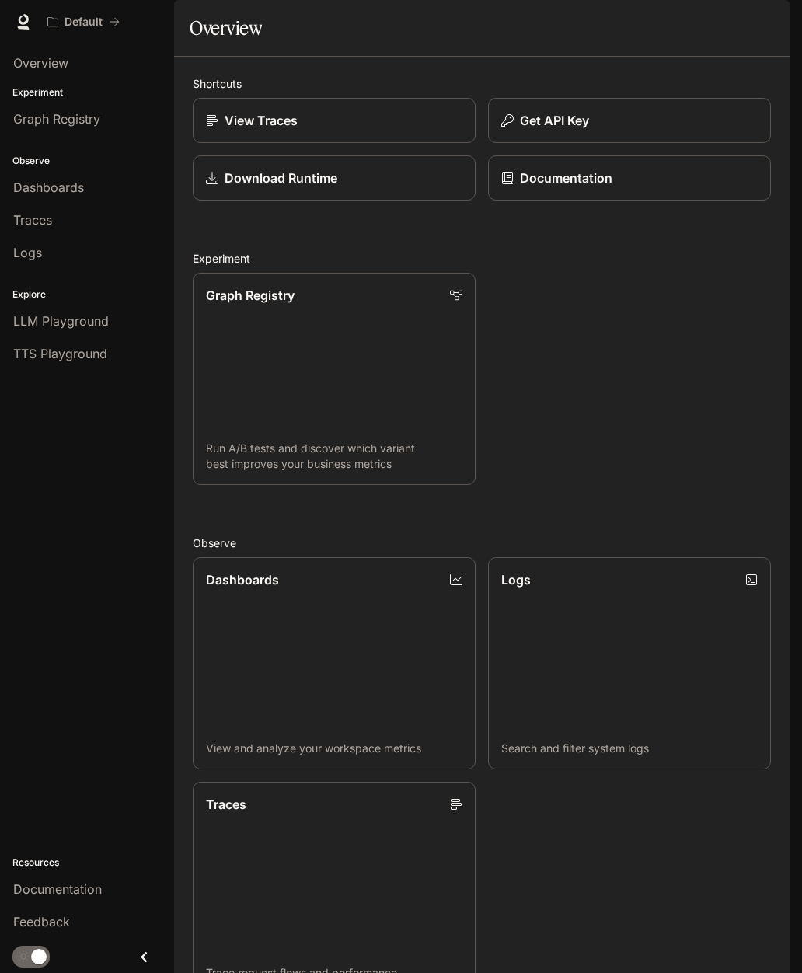
click at [665, 201] on link "Documentation" at bounding box center [629, 177] width 283 height 45
